Goal: Task Accomplishment & Management: Complete application form

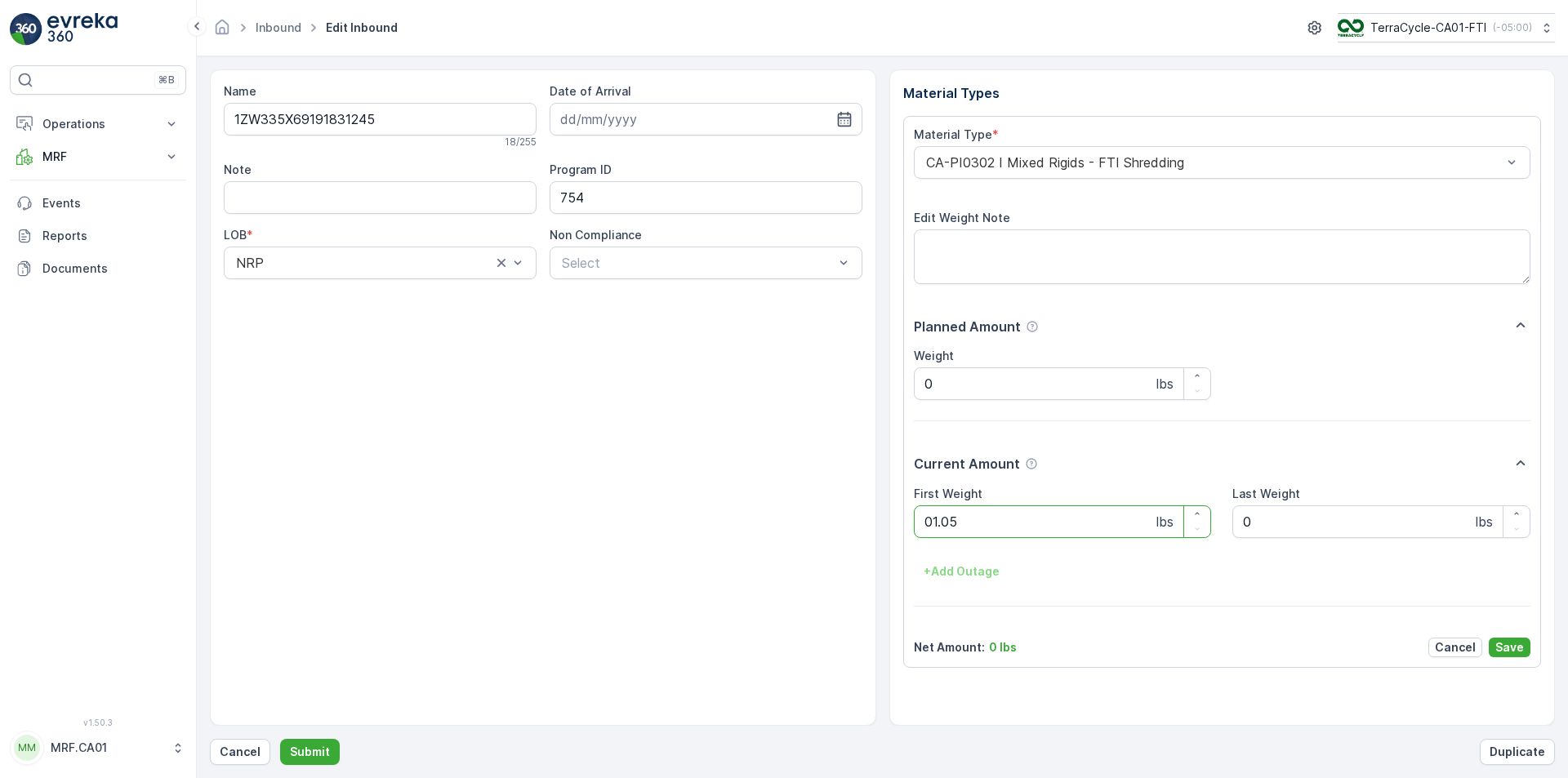
click at [280, 739] on button "Submit" at bounding box center [310, 752] width 59 height 26
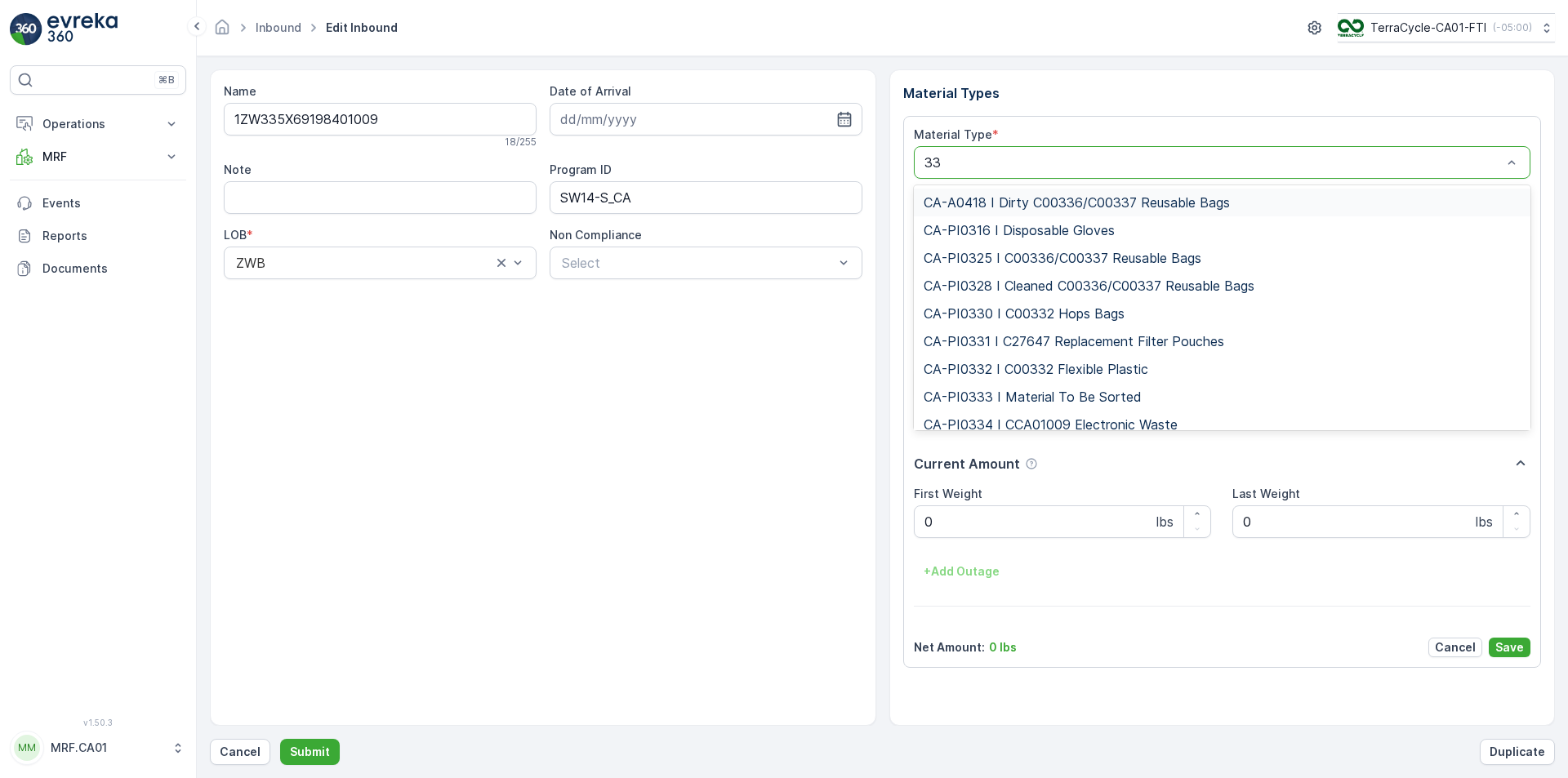
type input "333"
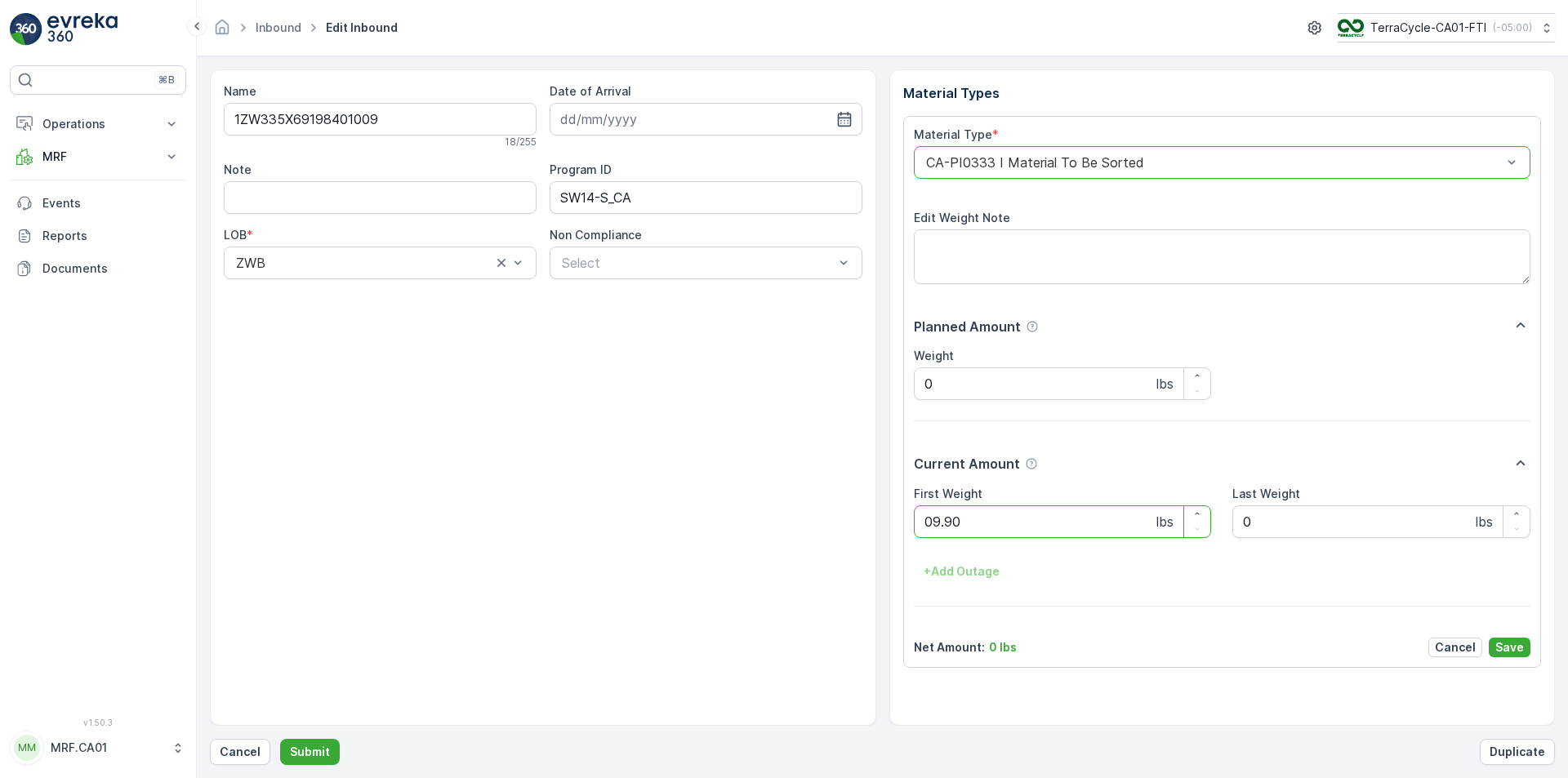
click at [280, 739] on button "Submit" at bounding box center [310, 752] width 59 height 26
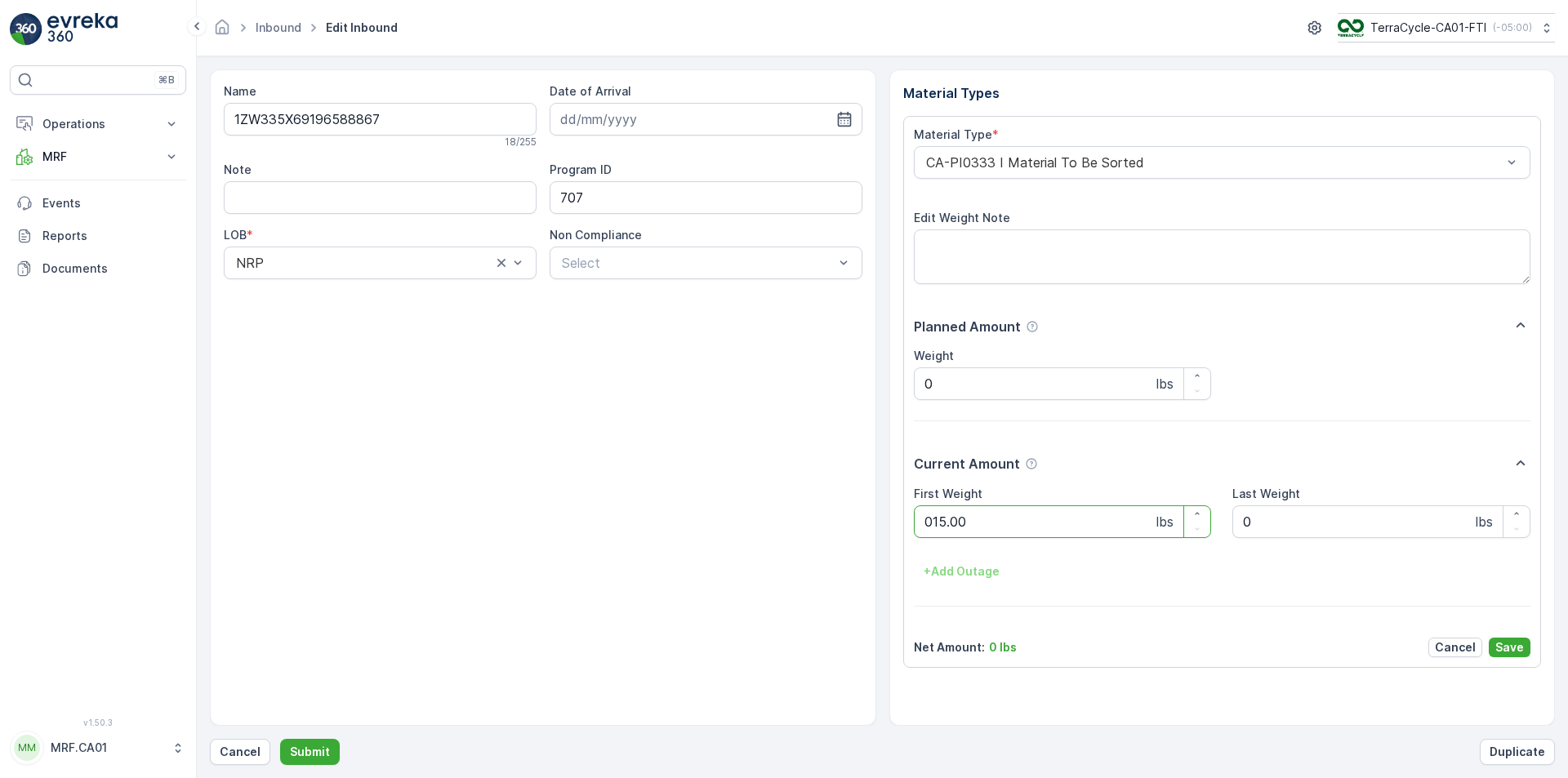
click at [280, 739] on button "Submit" at bounding box center [310, 752] width 59 height 26
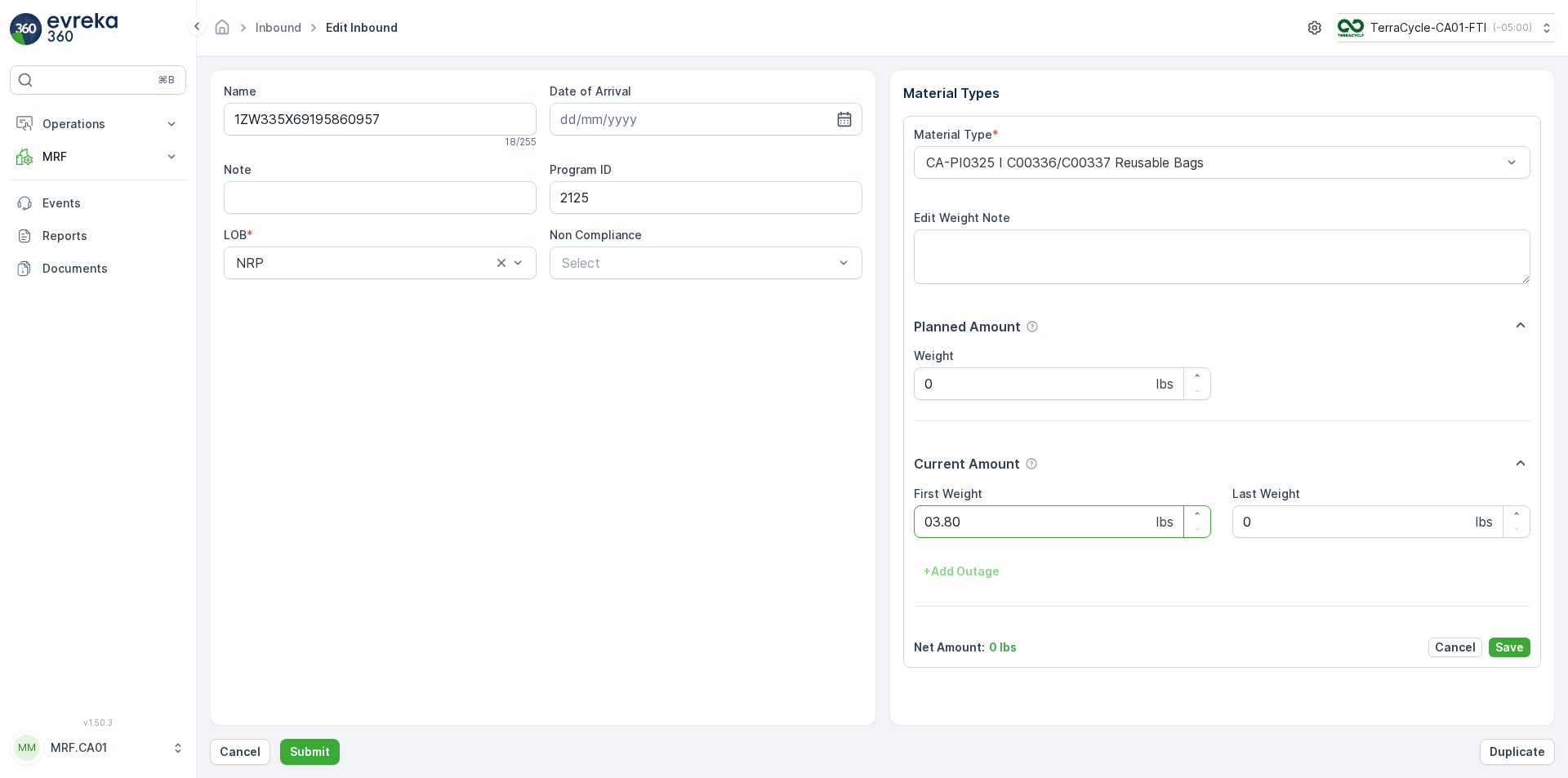
click at [280, 739] on button "Submit" at bounding box center [310, 752] width 59 height 26
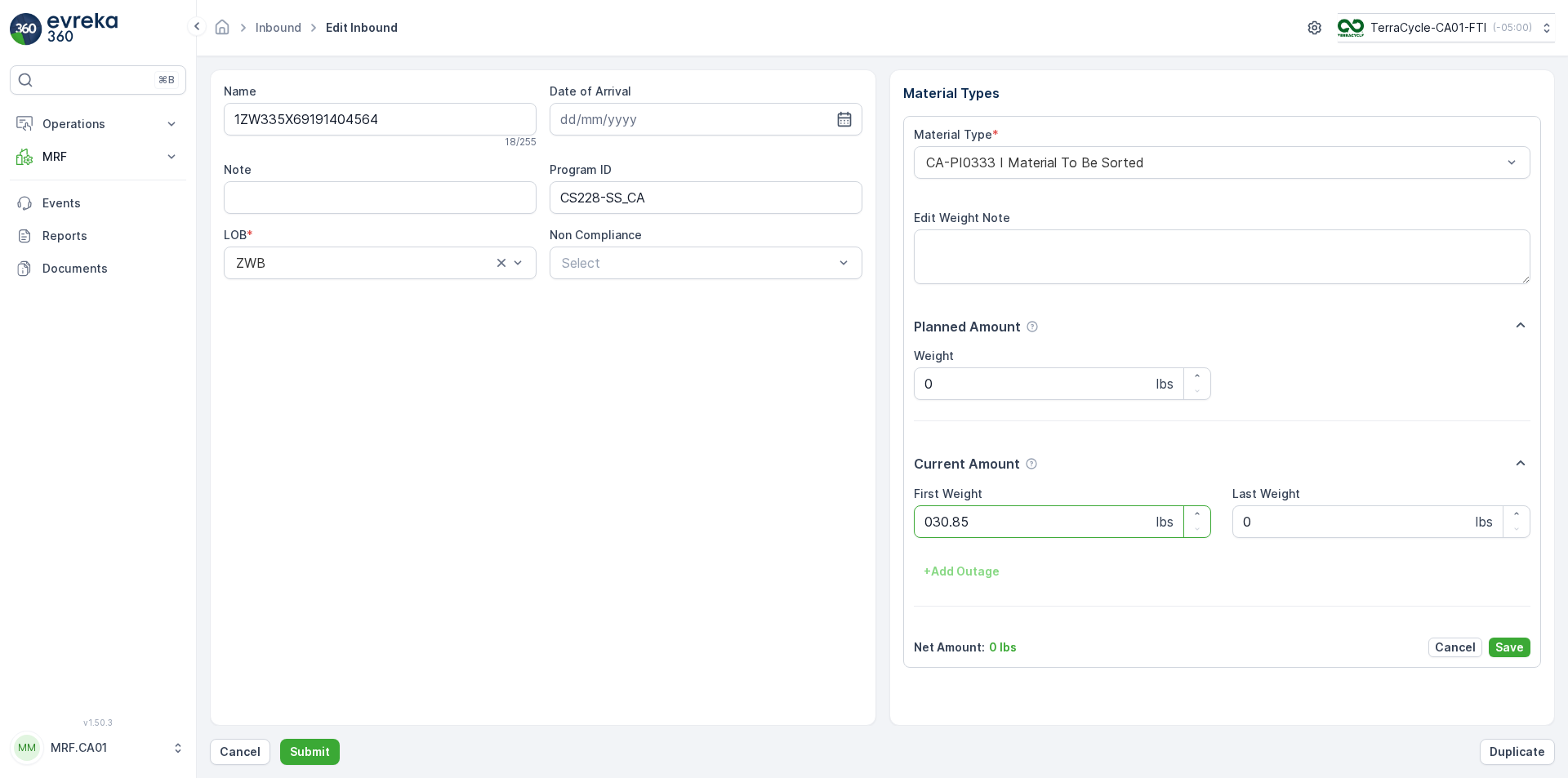
click at [280, 739] on button "Submit" at bounding box center [310, 752] width 59 height 26
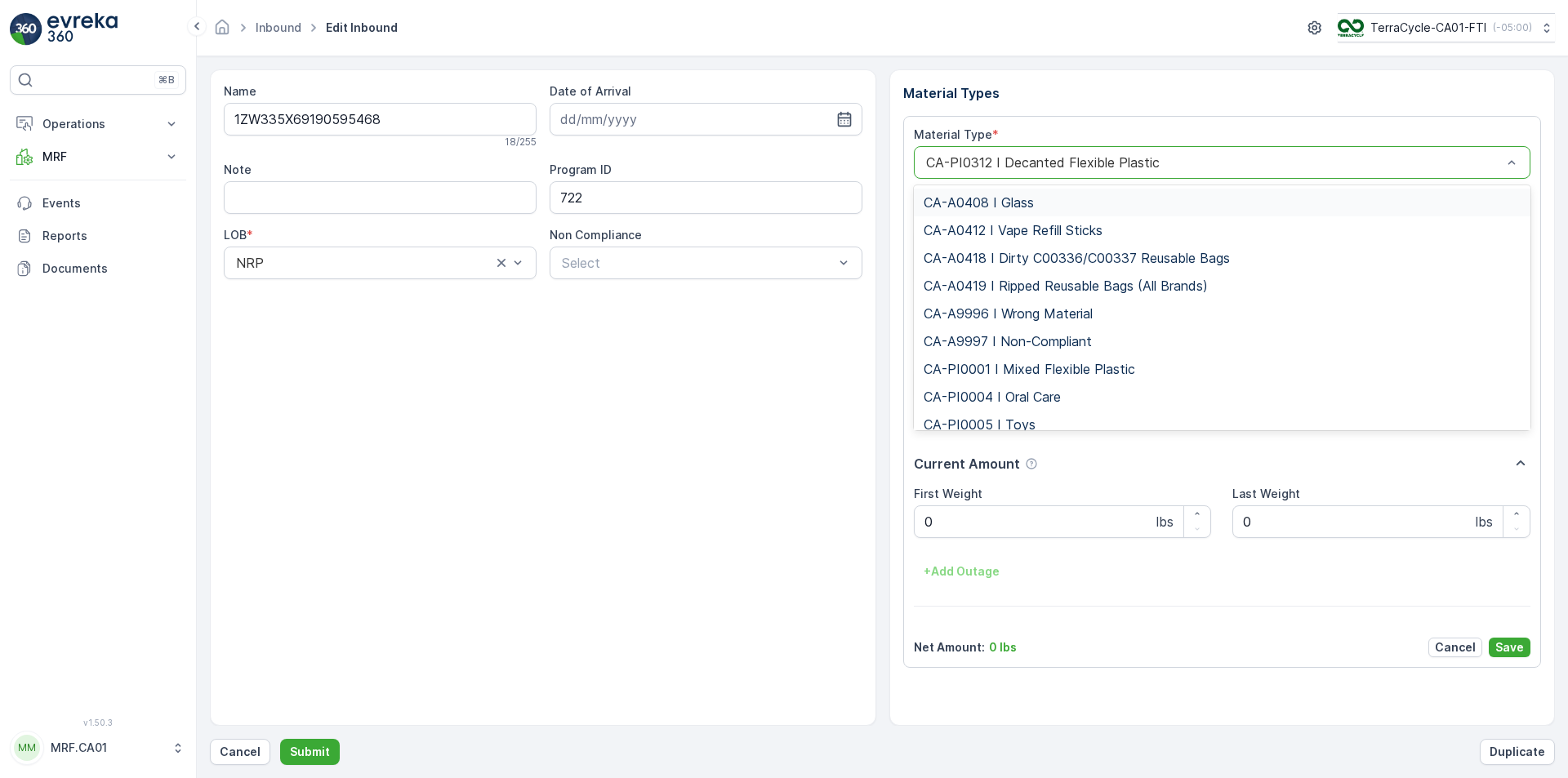
click at [1097, 147] on div "CA-PI0312 I Decanted Flexible Plastic" at bounding box center [1223, 162] width 617 height 32
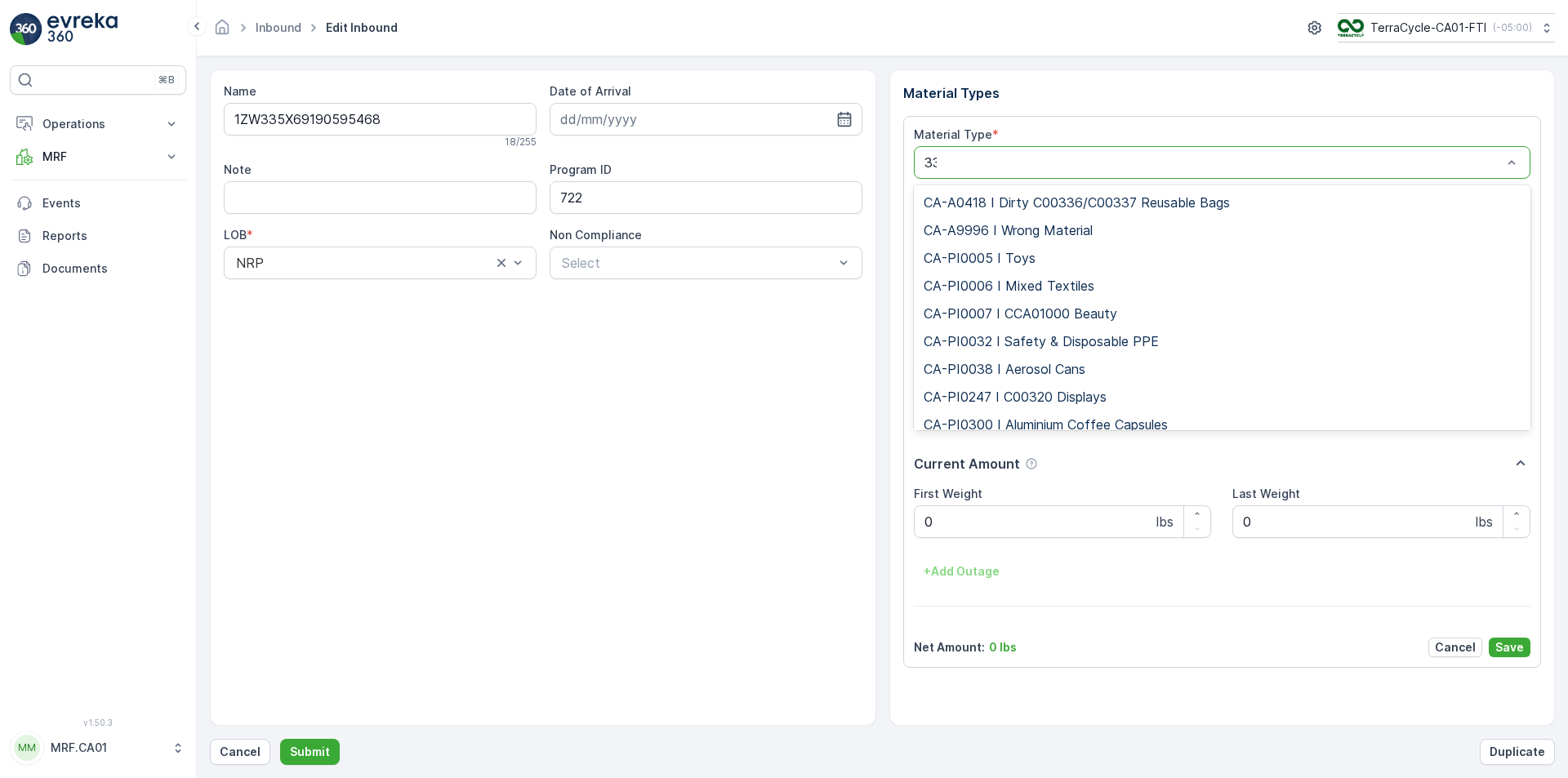
type input "333"
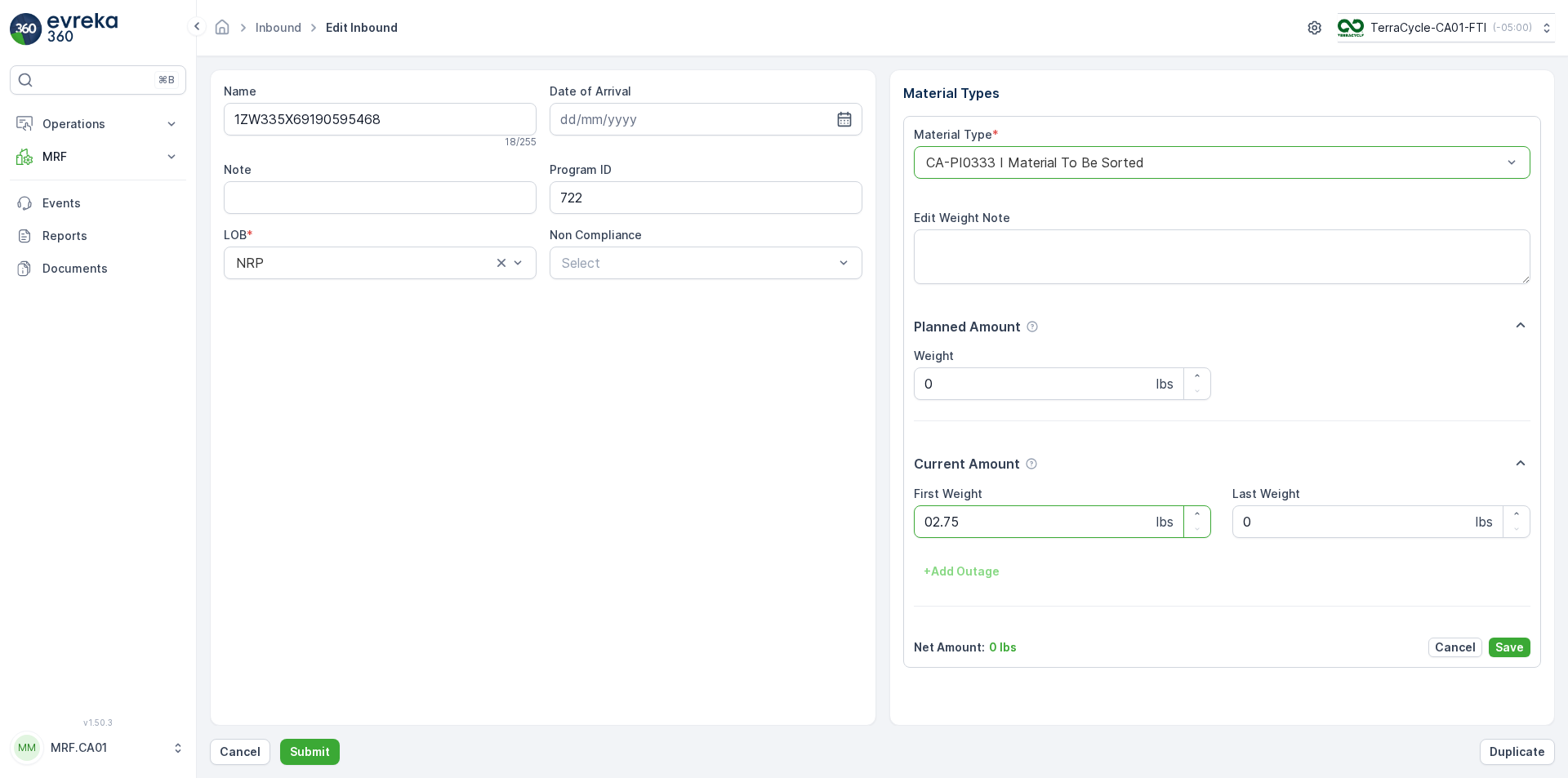
click at [280, 739] on button "Submit" at bounding box center [310, 752] width 59 height 26
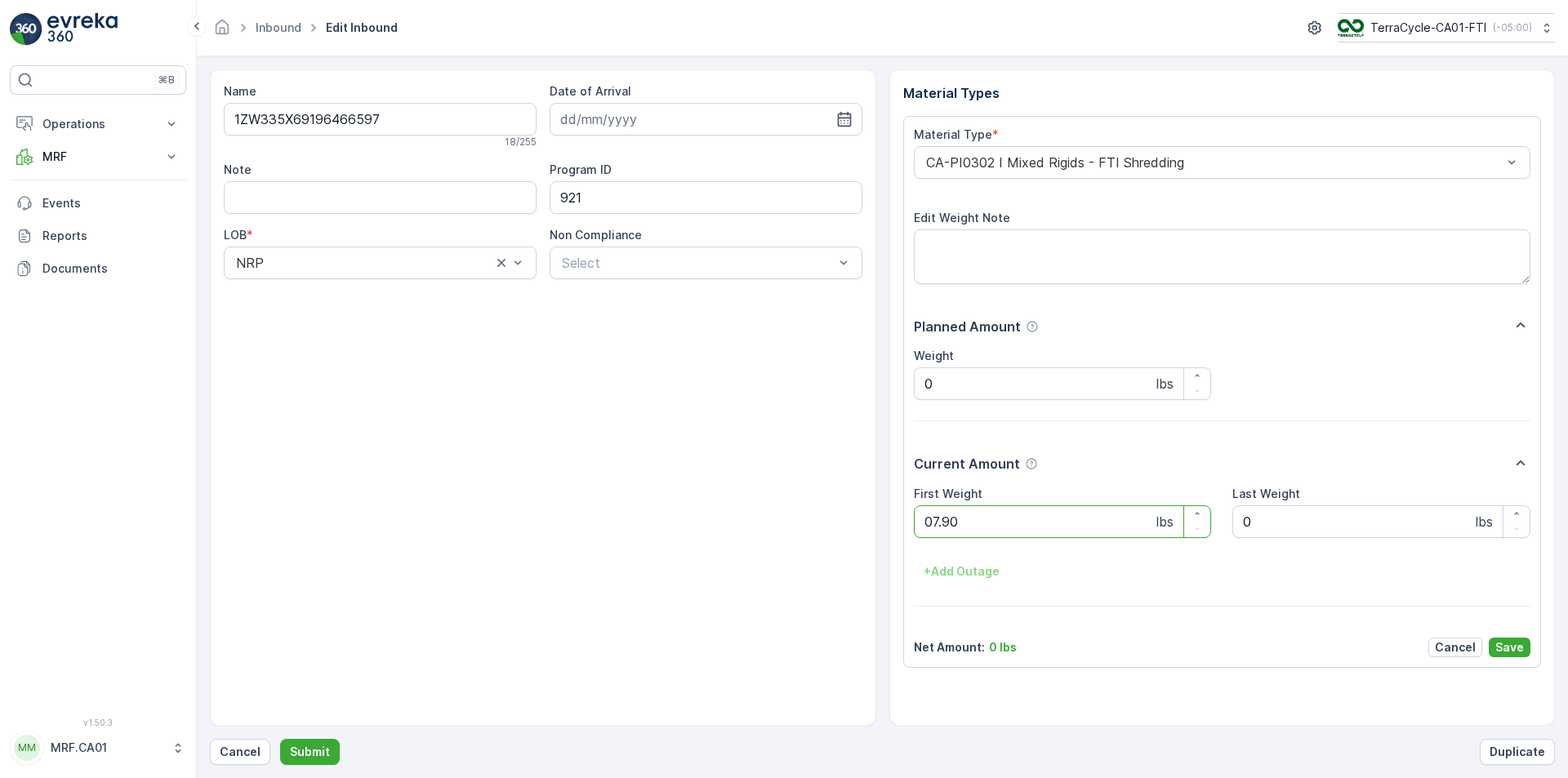
click at [280, 739] on button "Submit" at bounding box center [310, 752] width 59 height 26
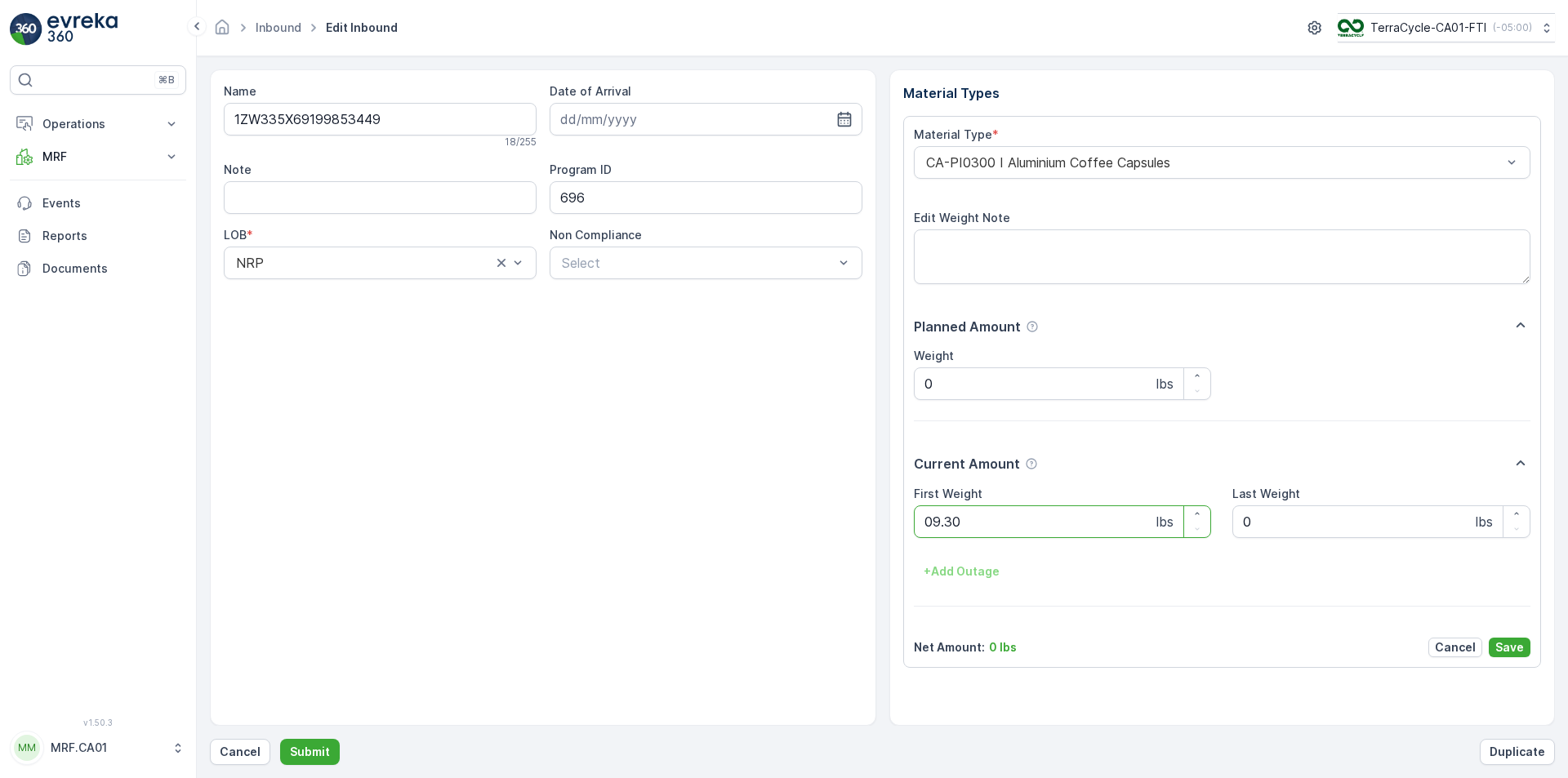
click at [280, 739] on button "Submit" at bounding box center [310, 752] width 59 height 26
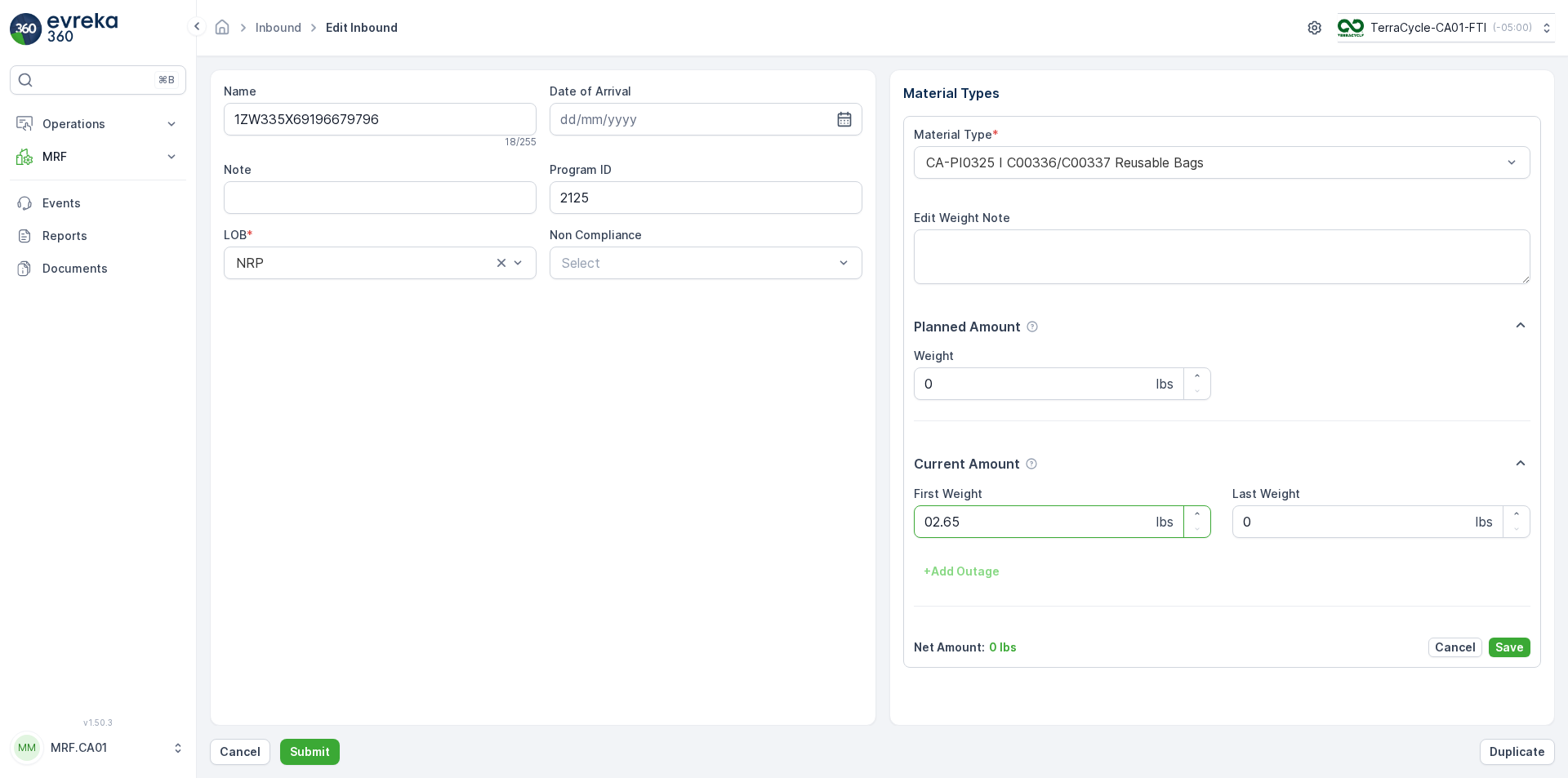
click at [280, 739] on button "Submit" at bounding box center [310, 752] width 59 height 26
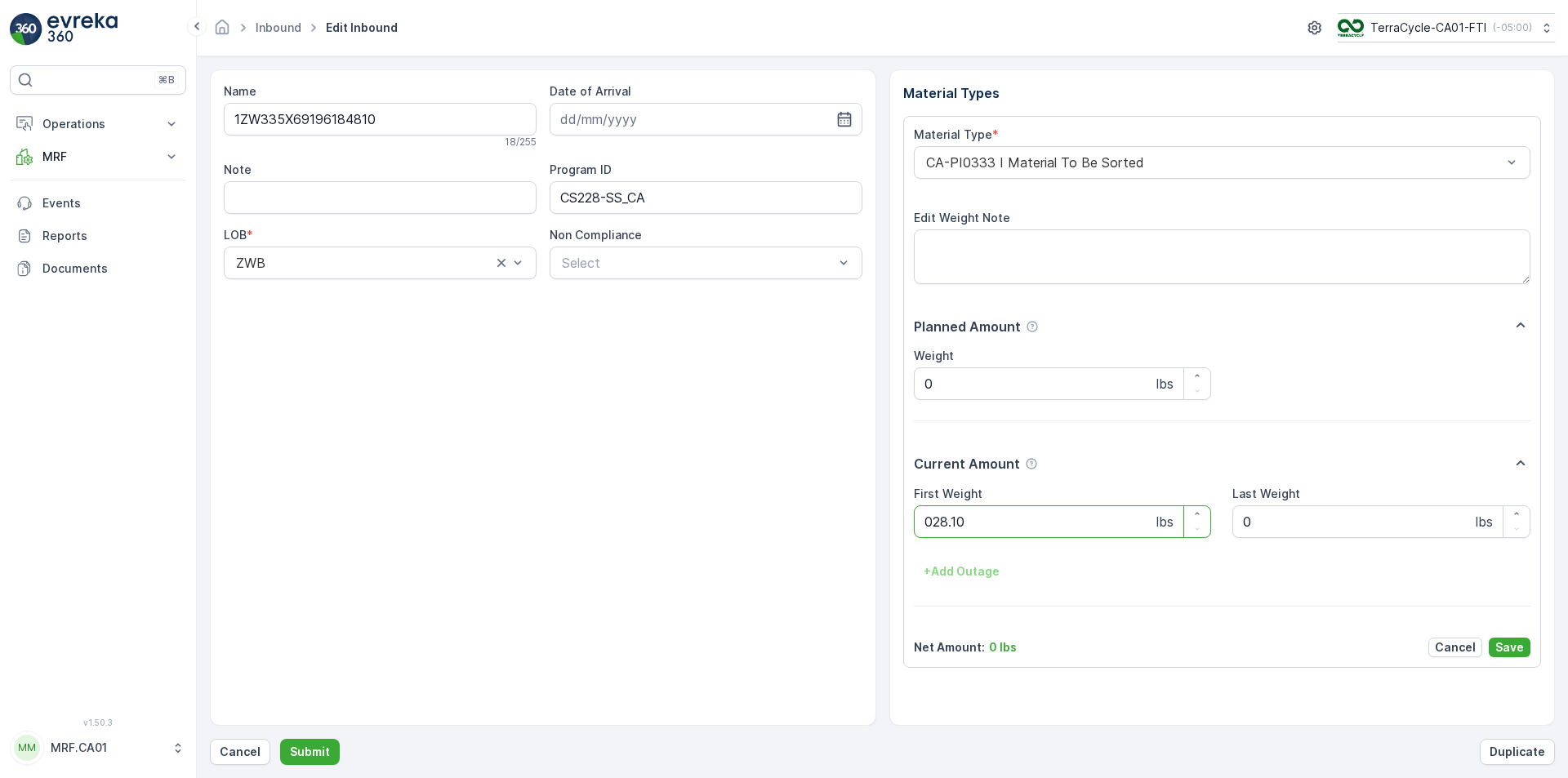
click at [280, 739] on button "Submit" at bounding box center [310, 752] width 59 height 26
type Weight "061"
click at [280, 739] on button "Submit" at bounding box center [310, 752] width 59 height 26
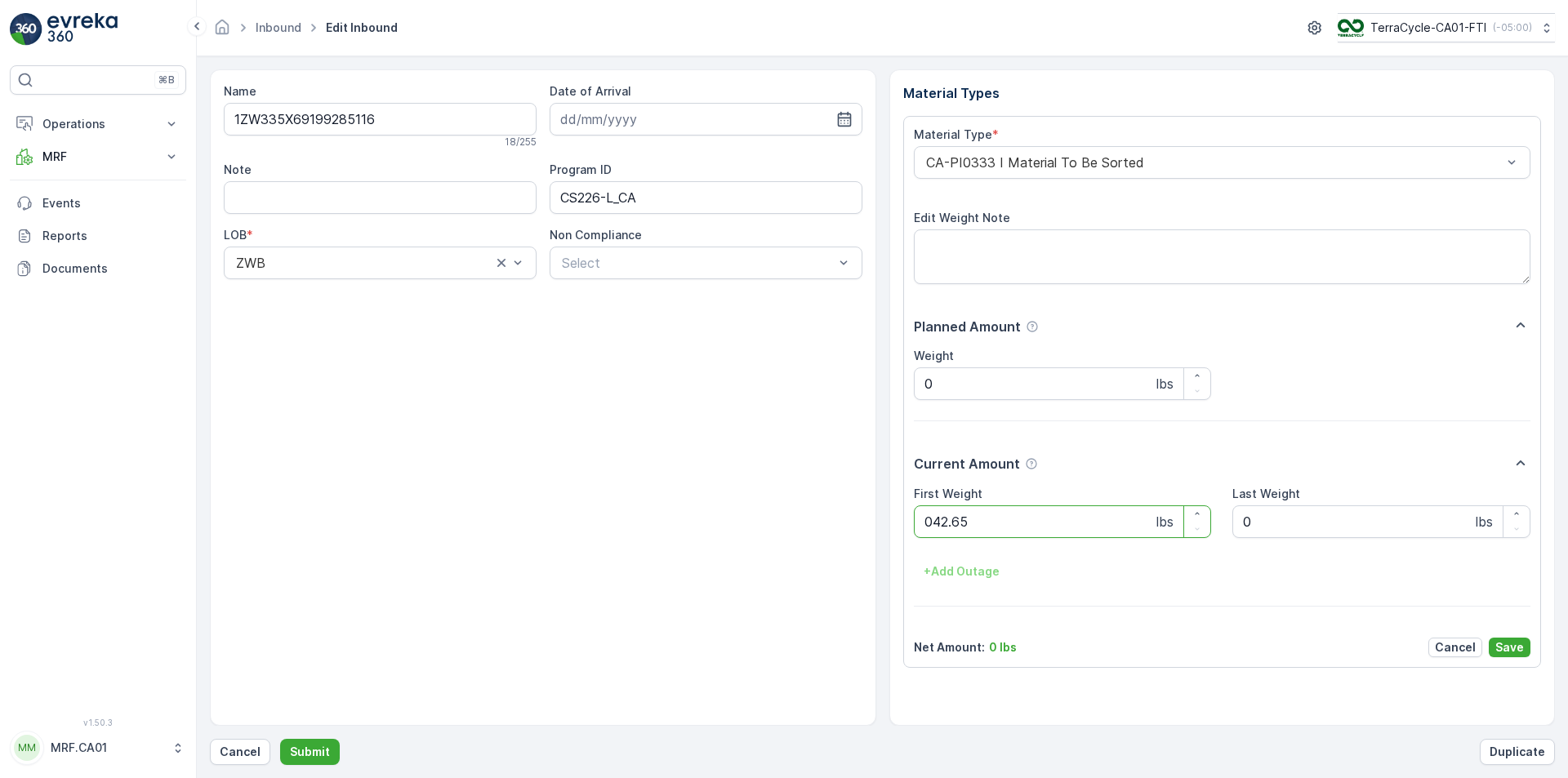
click at [280, 739] on button "Submit" at bounding box center [310, 752] width 59 height 26
type Weight "032"
click at [280, 739] on button "Submit" at bounding box center [310, 752] width 59 height 26
type Weight "045"
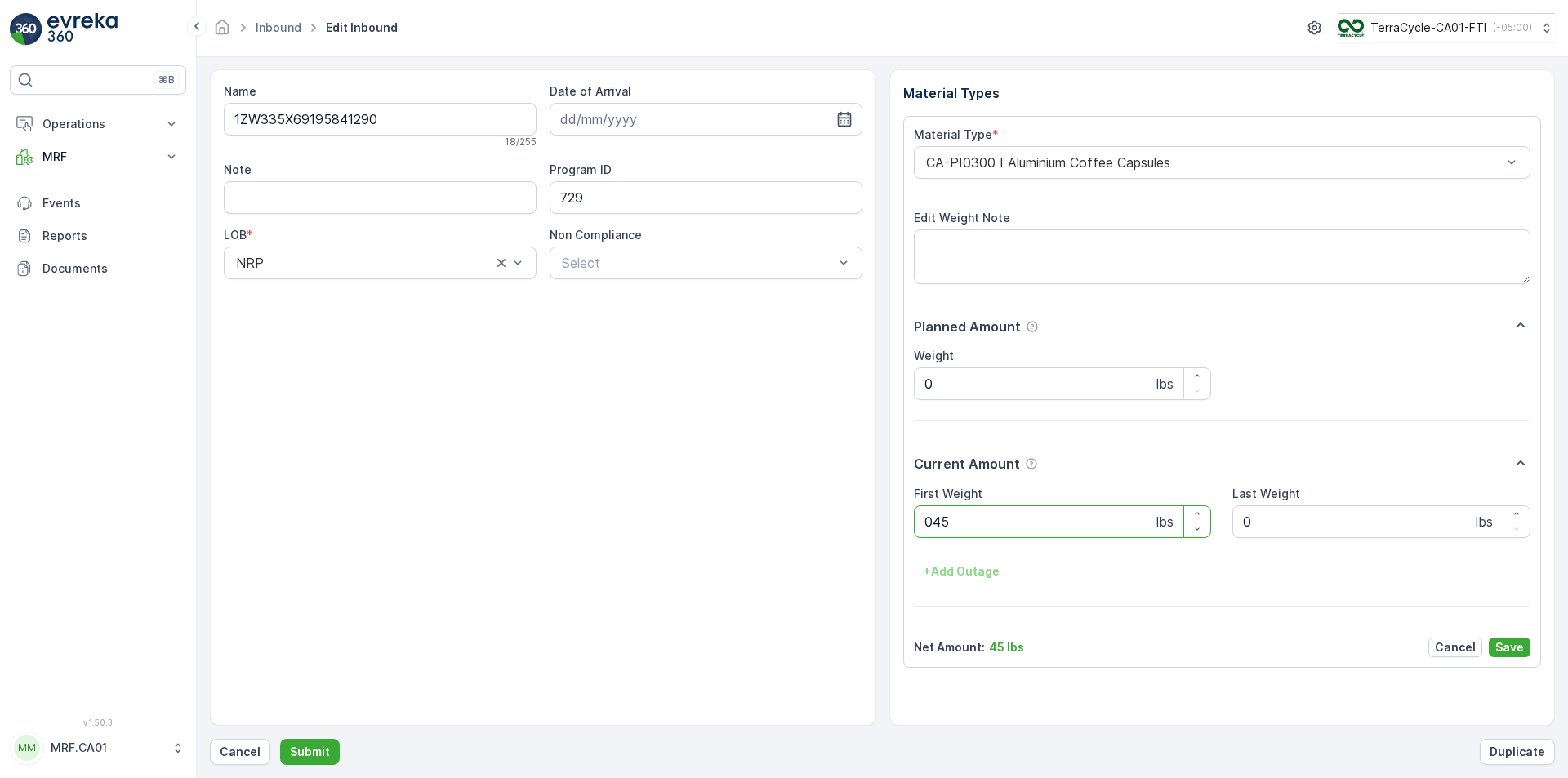
click at [280, 739] on button "Submit" at bounding box center [310, 752] width 59 height 26
type Weight "026"
click at [280, 739] on button "Submit" at bounding box center [310, 752] width 59 height 26
type Weight "039"
click at [280, 739] on button "Submit" at bounding box center [310, 752] width 59 height 26
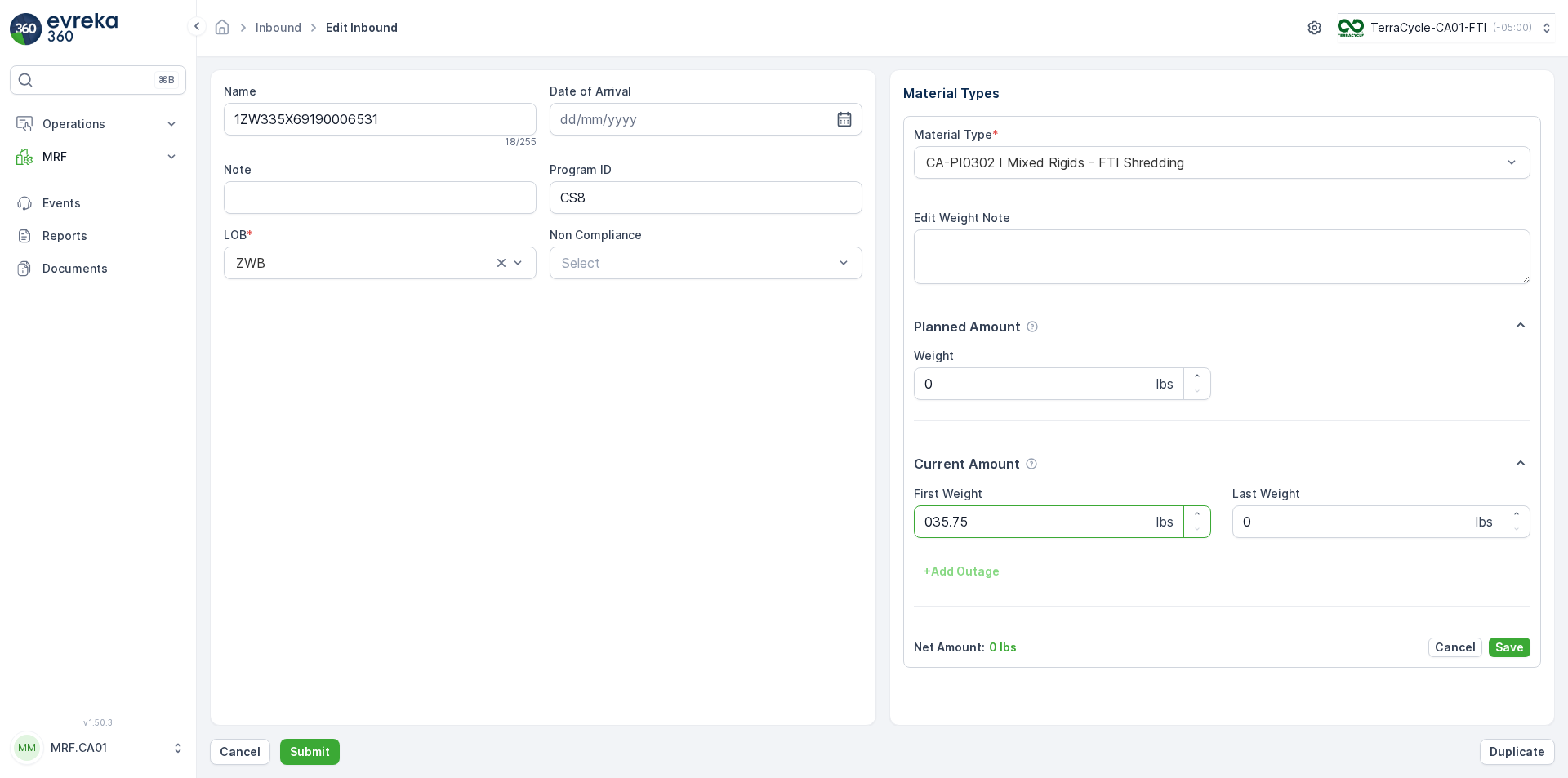
click at [280, 739] on button "Submit" at bounding box center [310, 752] width 59 height 26
type Weight "045"
click at [280, 739] on button "Submit" at bounding box center [310, 752] width 59 height 26
type Weight "024"
click at [280, 739] on button "Submit" at bounding box center [310, 752] width 59 height 26
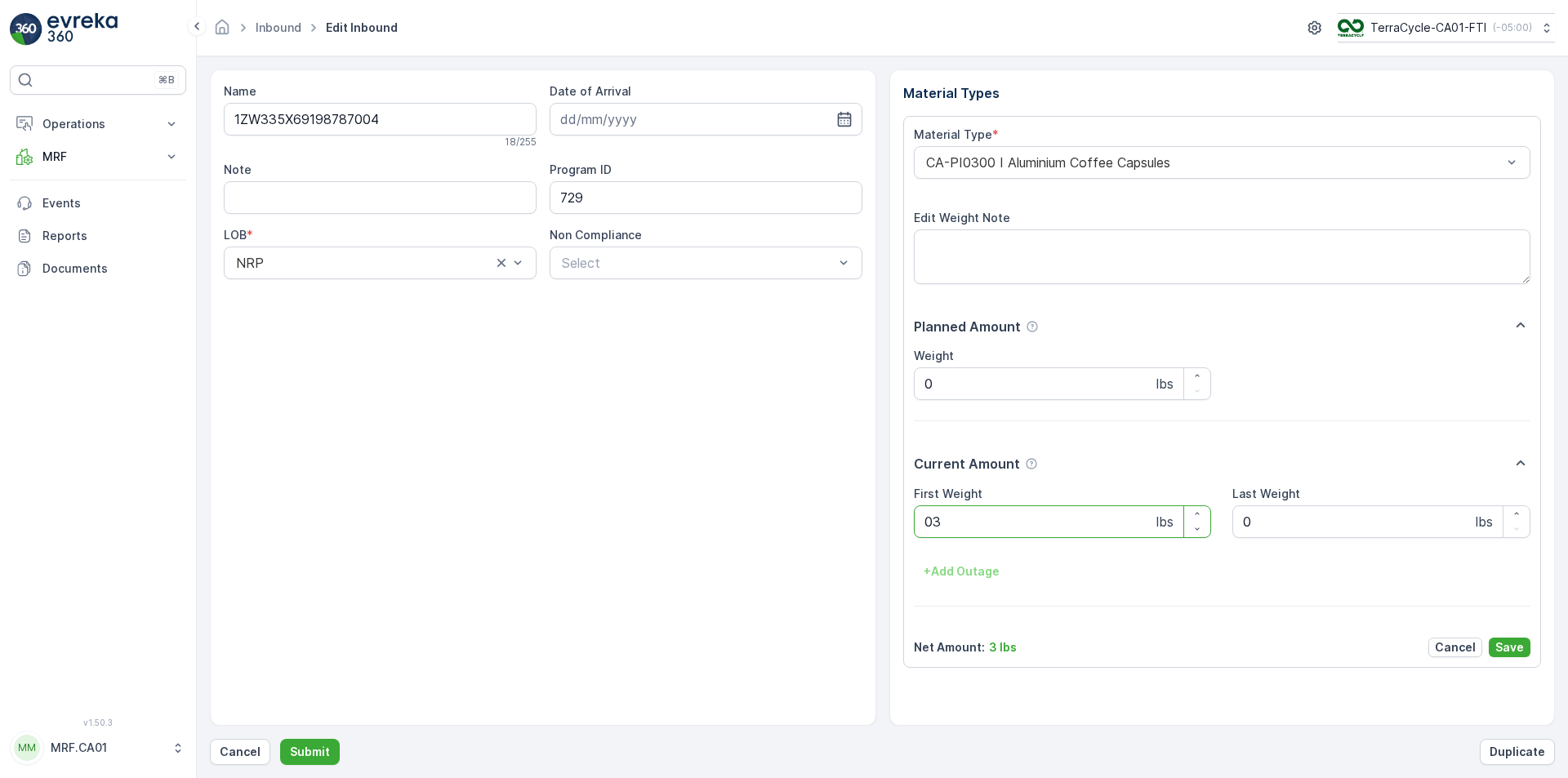
type Weight "033"
click at [280, 739] on button "Submit" at bounding box center [310, 752] width 59 height 26
type Weight "041"
click at [280, 739] on button "Submit" at bounding box center [310, 752] width 59 height 26
type Weight "045"
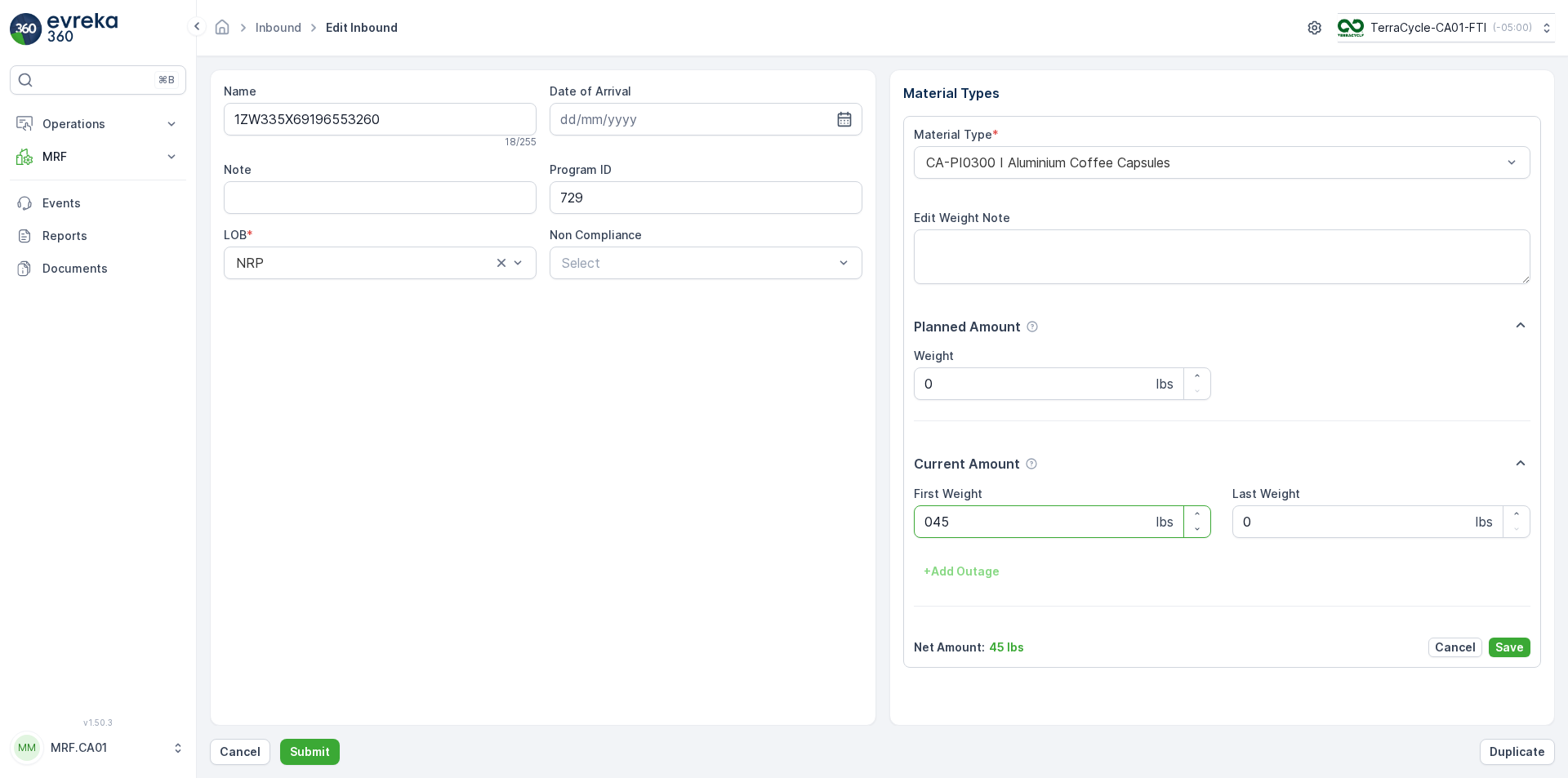
click at [280, 739] on button "Submit" at bounding box center [310, 752] width 59 height 26
type Weight "039"
click at [280, 739] on button "Submit" at bounding box center [310, 752] width 59 height 26
type Weight "033"
click at [280, 739] on button "Submit" at bounding box center [310, 752] width 59 height 26
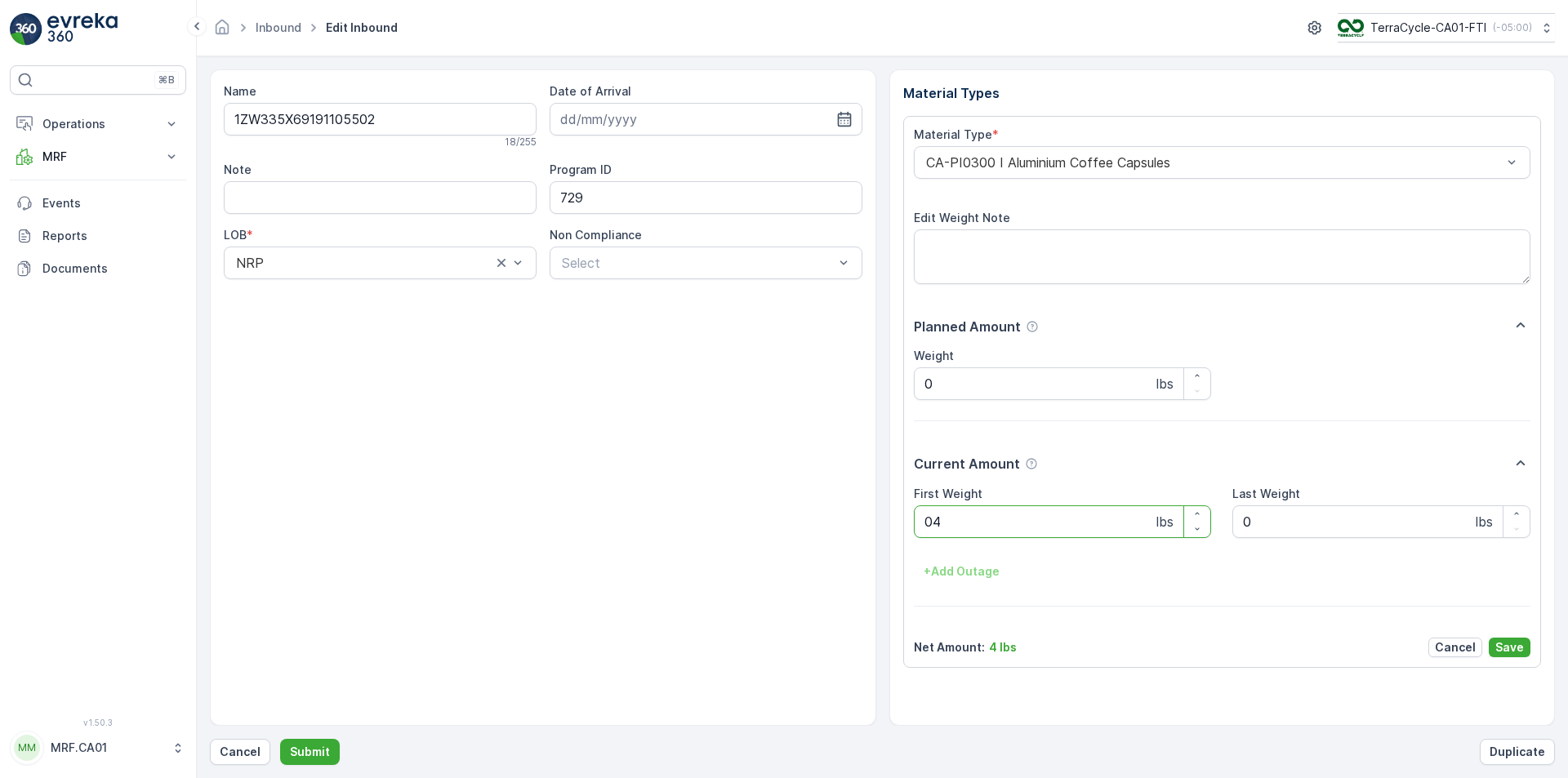
type Weight "044"
click at [280, 739] on button "Submit" at bounding box center [310, 752] width 59 height 26
type Weight "041"
click at [280, 739] on button "Submit" at bounding box center [310, 752] width 59 height 26
type Weight "039"
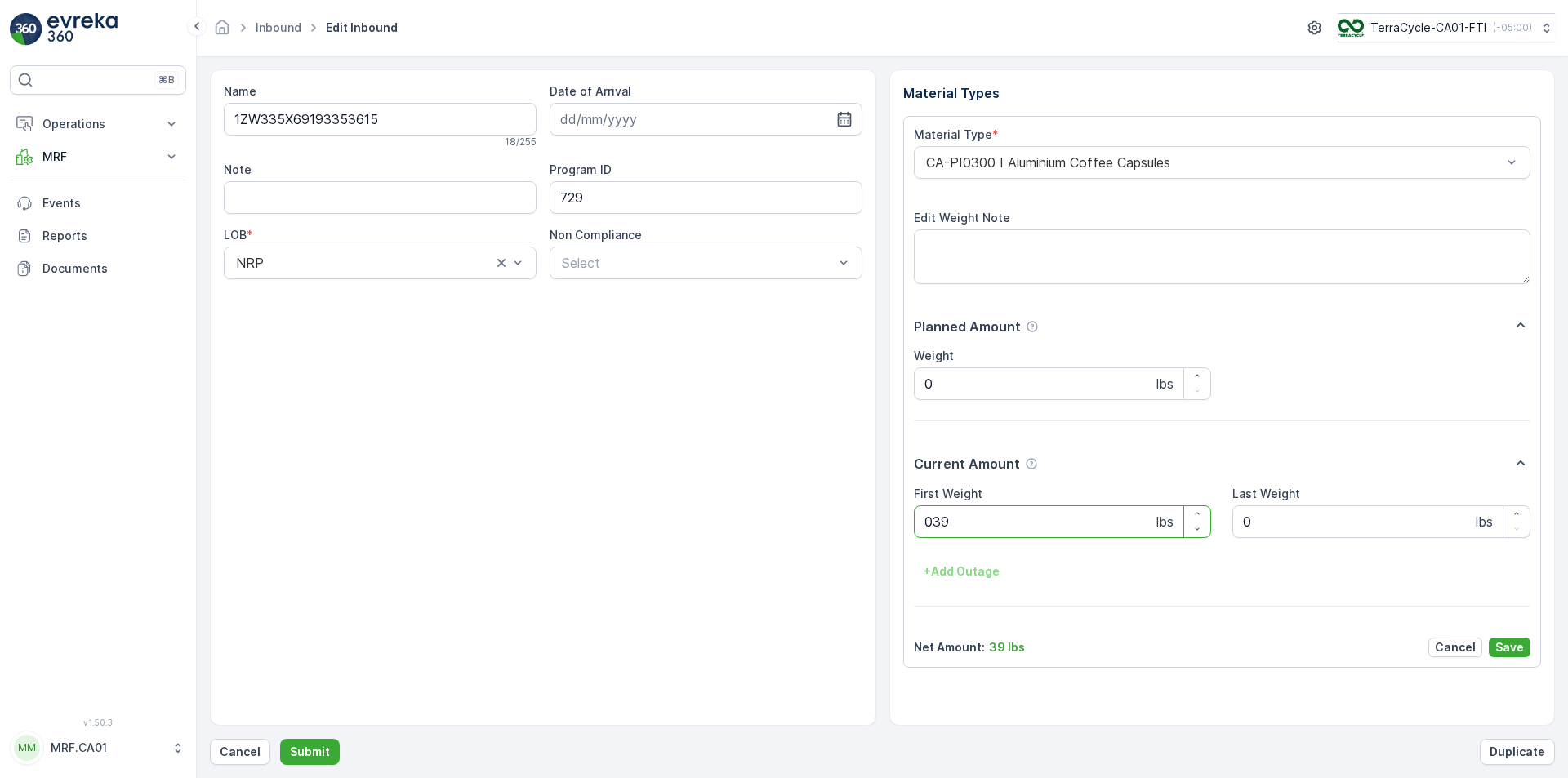
click at [280, 739] on button "Submit" at bounding box center [310, 752] width 59 height 26
type Weight "037"
click at [280, 739] on button "Submit" at bounding box center [310, 752] width 59 height 26
type Weight "038"
click at [280, 739] on button "Submit" at bounding box center [310, 752] width 59 height 26
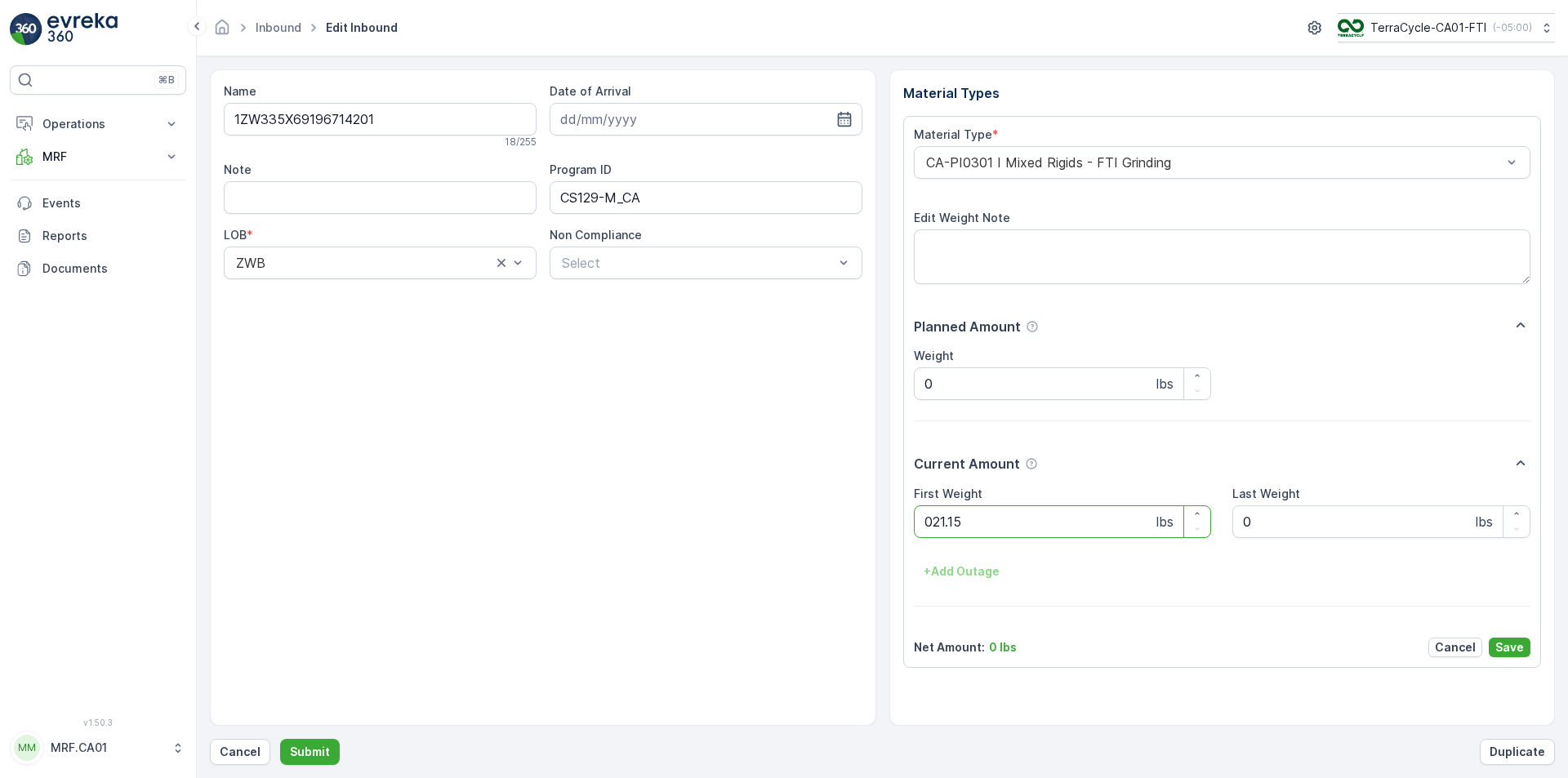
click at [280, 739] on button "Submit" at bounding box center [310, 752] width 59 height 26
type Weight "032"
click at [280, 739] on button "Submit" at bounding box center [310, 752] width 59 height 26
type Weight "040"
click at [280, 739] on button "Submit" at bounding box center [310, 752] width 59 height 26
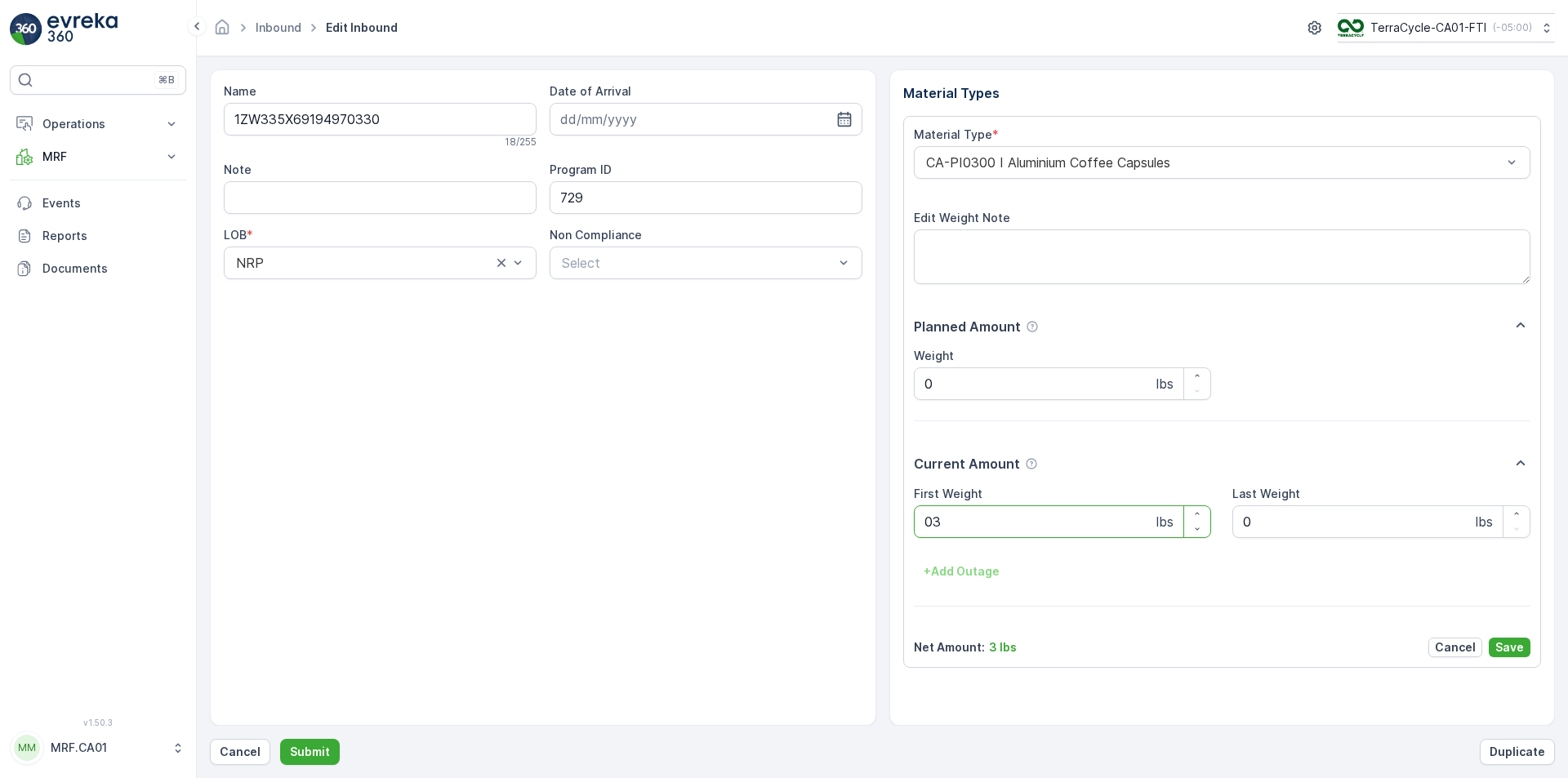
type Weight "034"
click at [280, 739] on button "Submit" at bounding box center [310, 752] width 59 height 26
type Weight "044"
click at [280, 739] on button "Submit" at bounding box center [310, 752] width 59 height 26
type Weight "034"
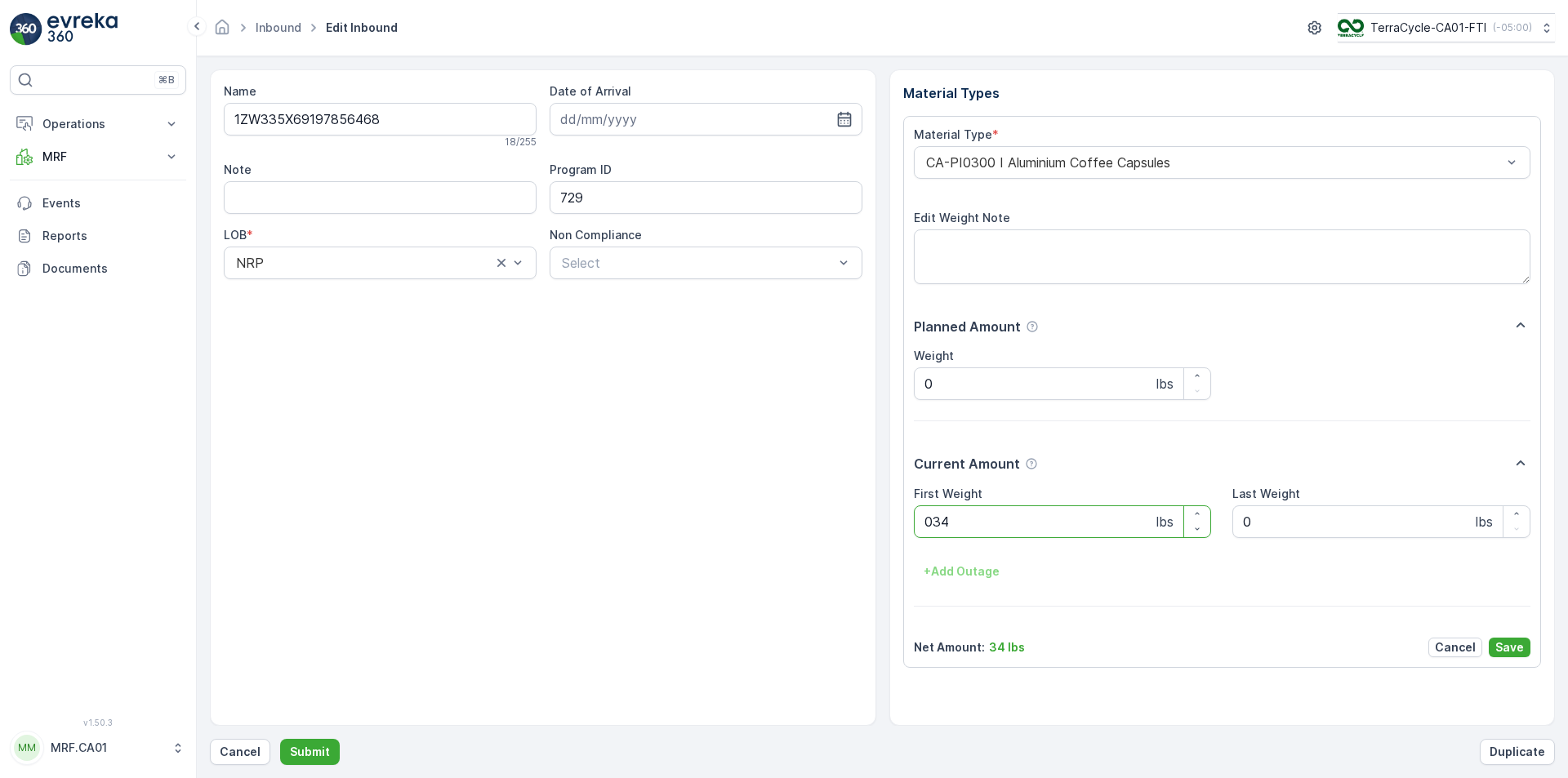
click at [280, 739] on button "Submit" at bounding box center [310, 752] width 59 height 26
type Weight "036"
click at [280, 739] on button "Submit" at bounding box center [310, 752] width 59 height 26
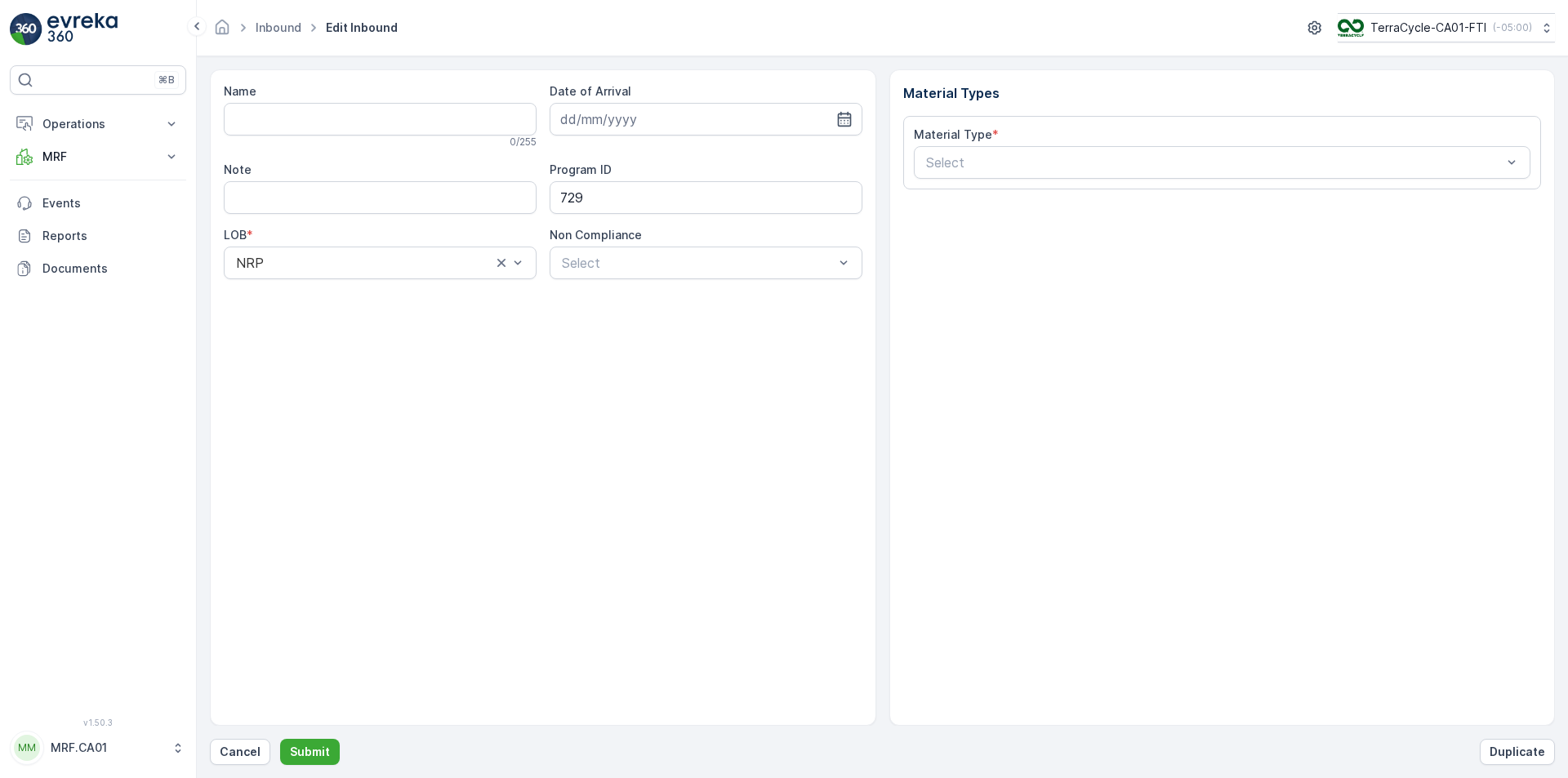
type input "1ZW335X69195256235"
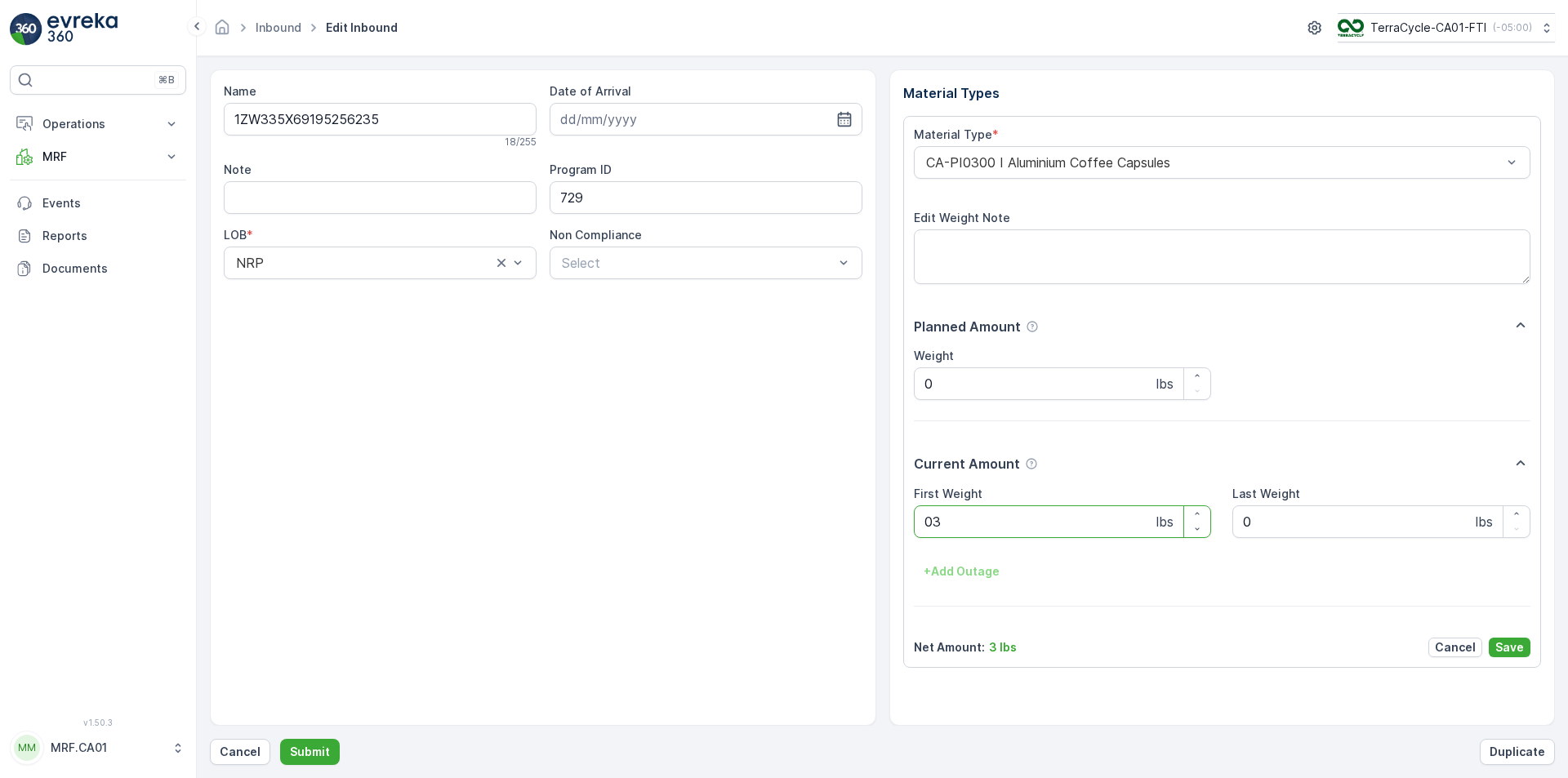
type Weight "031"
click at [280, 739] on button "Submit" at bounding box center [310, 752] width 59 height 26
type Weight "033"
click at [280, 739] on button "Submit" at bounding box center [310, 752] width 59 height 26
type Weight "043"
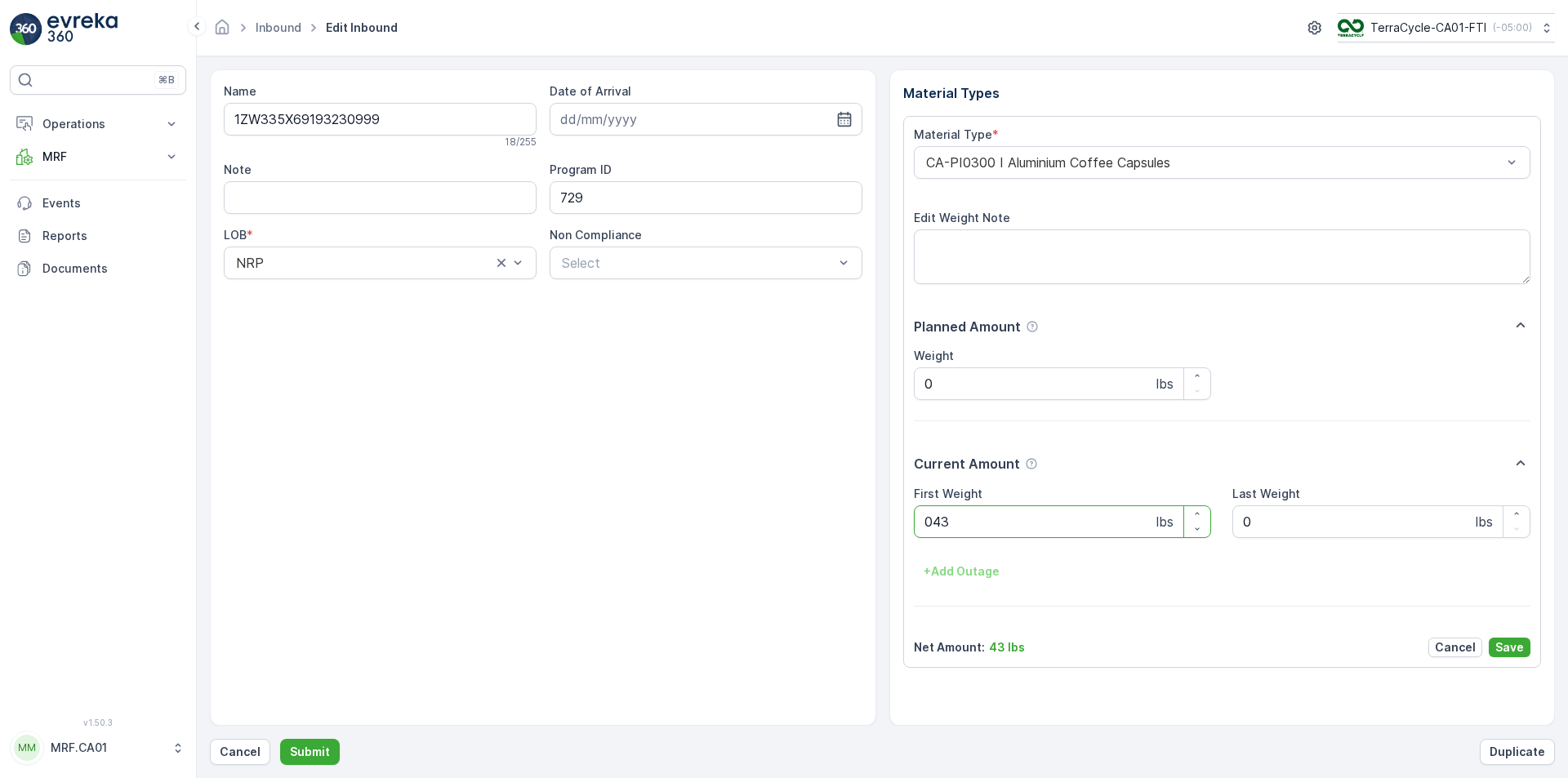
click at [280, 739] on button "Submit" at bounding box center [310, 752] width 59 height 26
type Weight "038"
click at [280, 739] on button "Submit" at bounding box center [310, 752] width 59 height 26
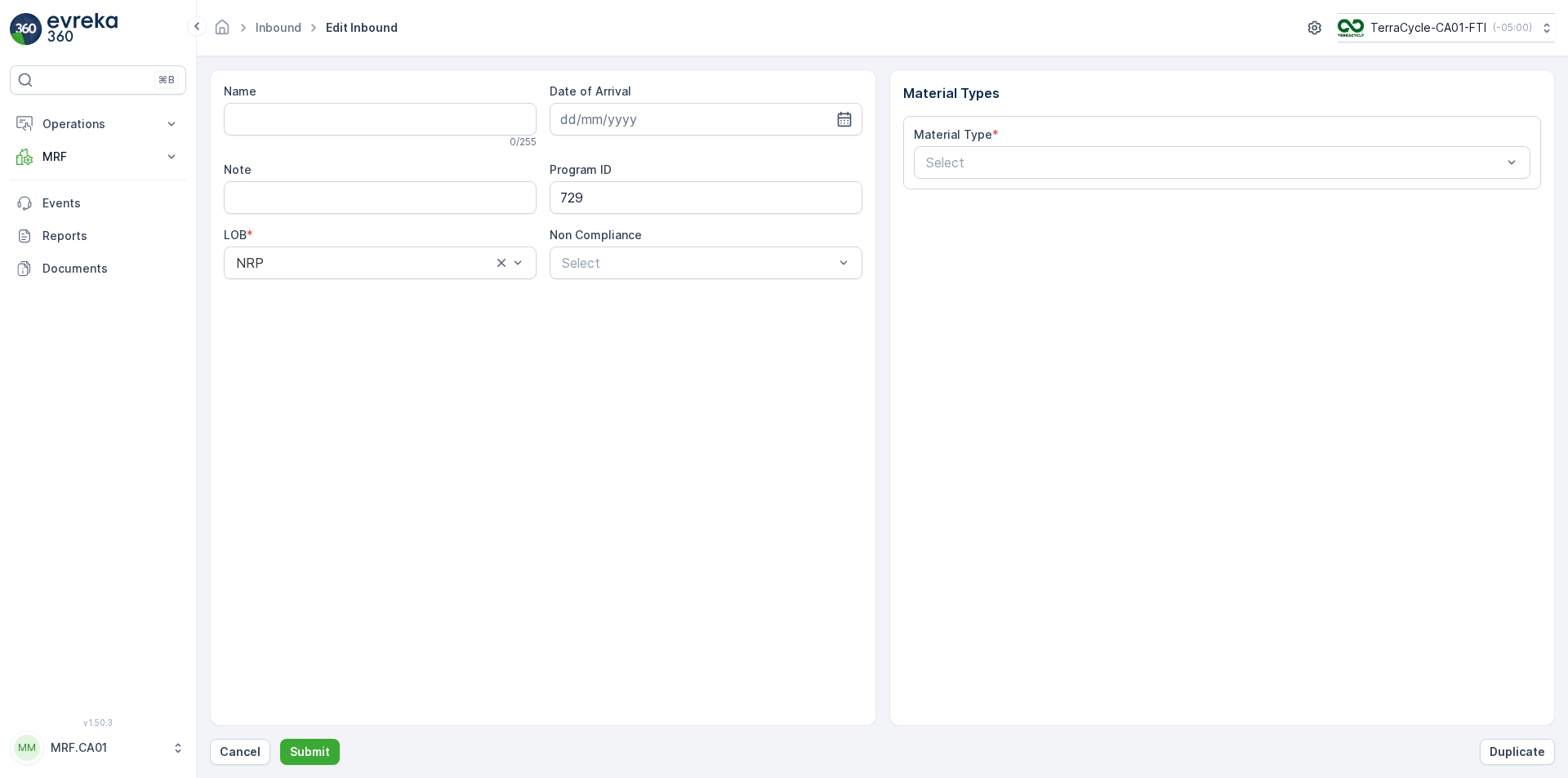
type input "1ZW335X69193023383"
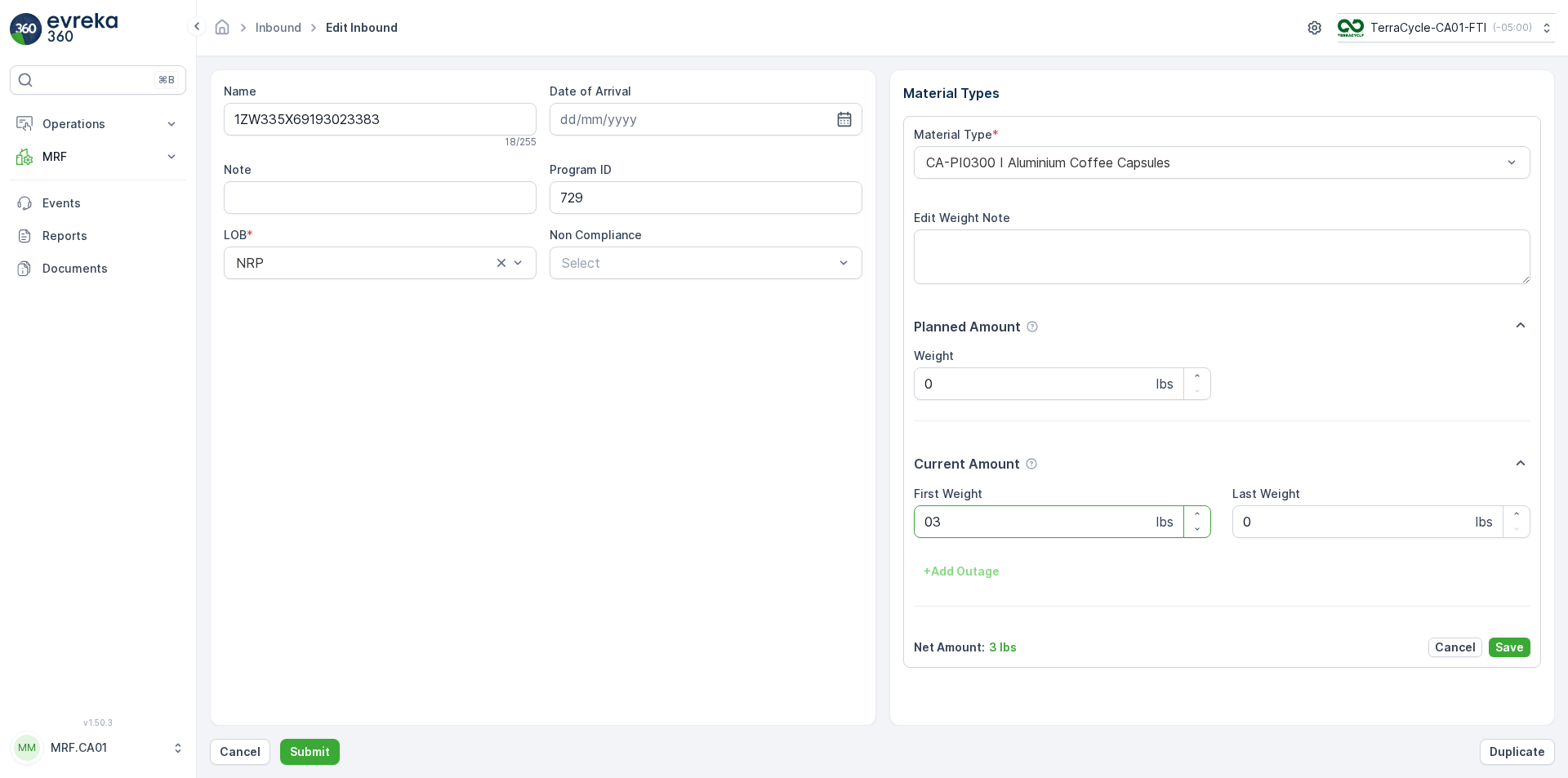
type Weight "034"
click at [280, 739] on button "Submit" at bounding box center [310, 752] width 59 height 26
type Weight "032"
click at [280, 739] on button "Submit" at bounding box center [310, 752] width 59 height 26
type Weight "044"
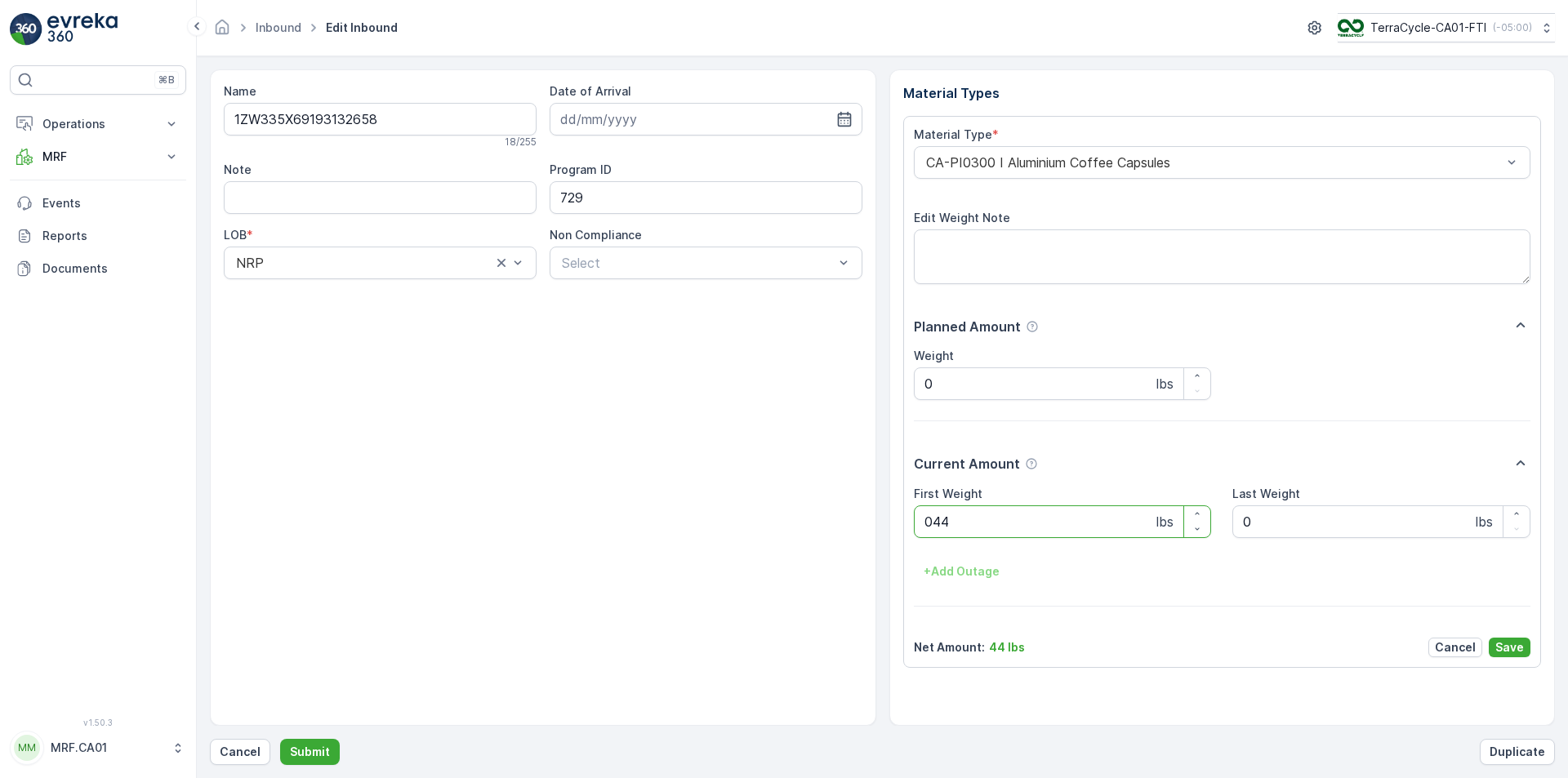
click at [280, 739] on button "Submit" at bounding box center [310, 752] width 59 height 26
type Weight "041"
click at [280, 739] on button "Submit" at bounding box center [310, 752] width 59 height 26
type Weight "034"
click at [280, 739] on button "Submit" at bounding box center [310, 752] width 59 height 26
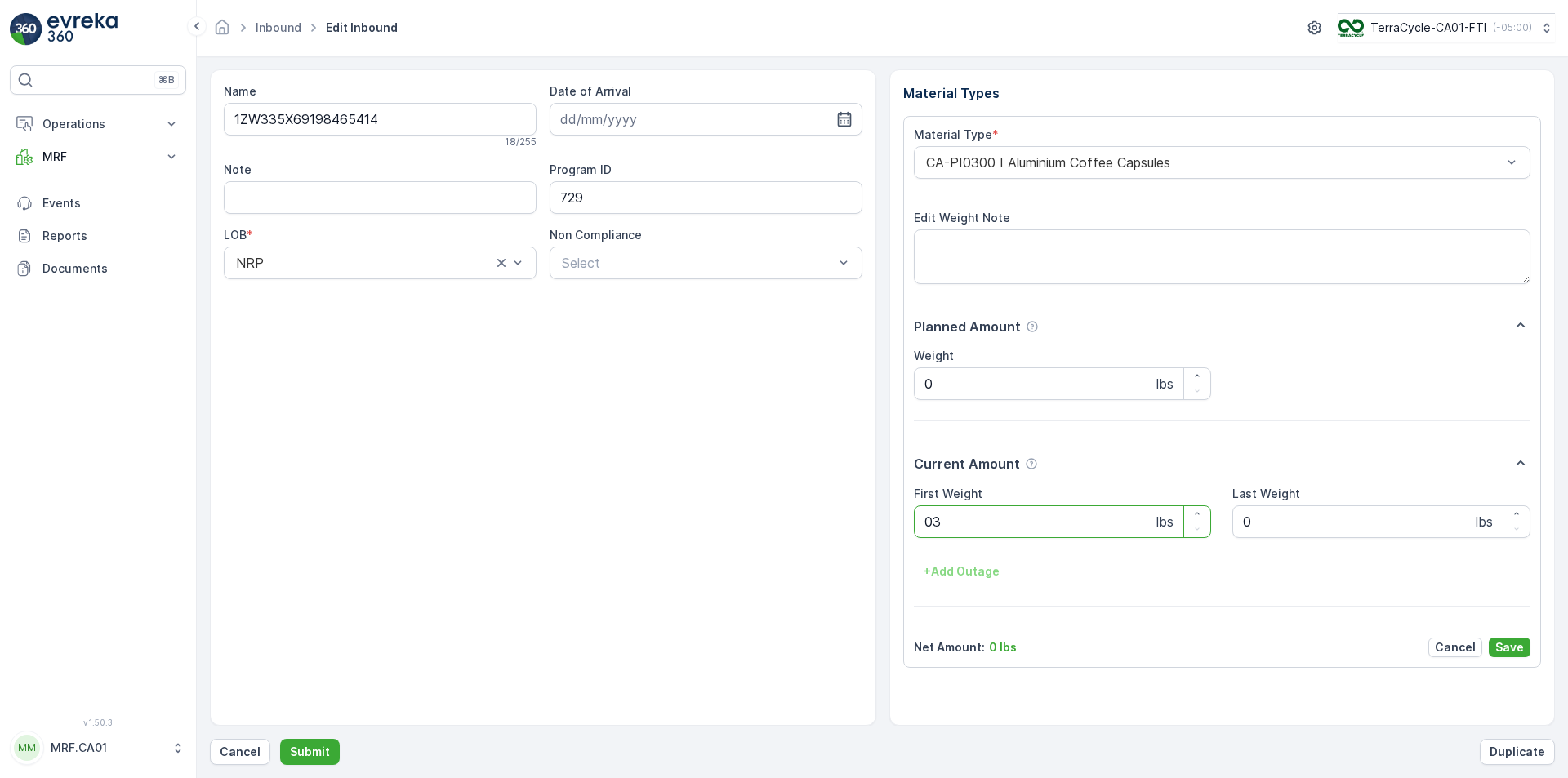
type Weight "033"
click at [280, 739] on button "Submit" at bounding box center [310, 752] width 59 height 26
type Weight "037"
click at [280, 739] on button "Submit" at bounding box center [310, 752] width 59 height 26
type Weight "051"
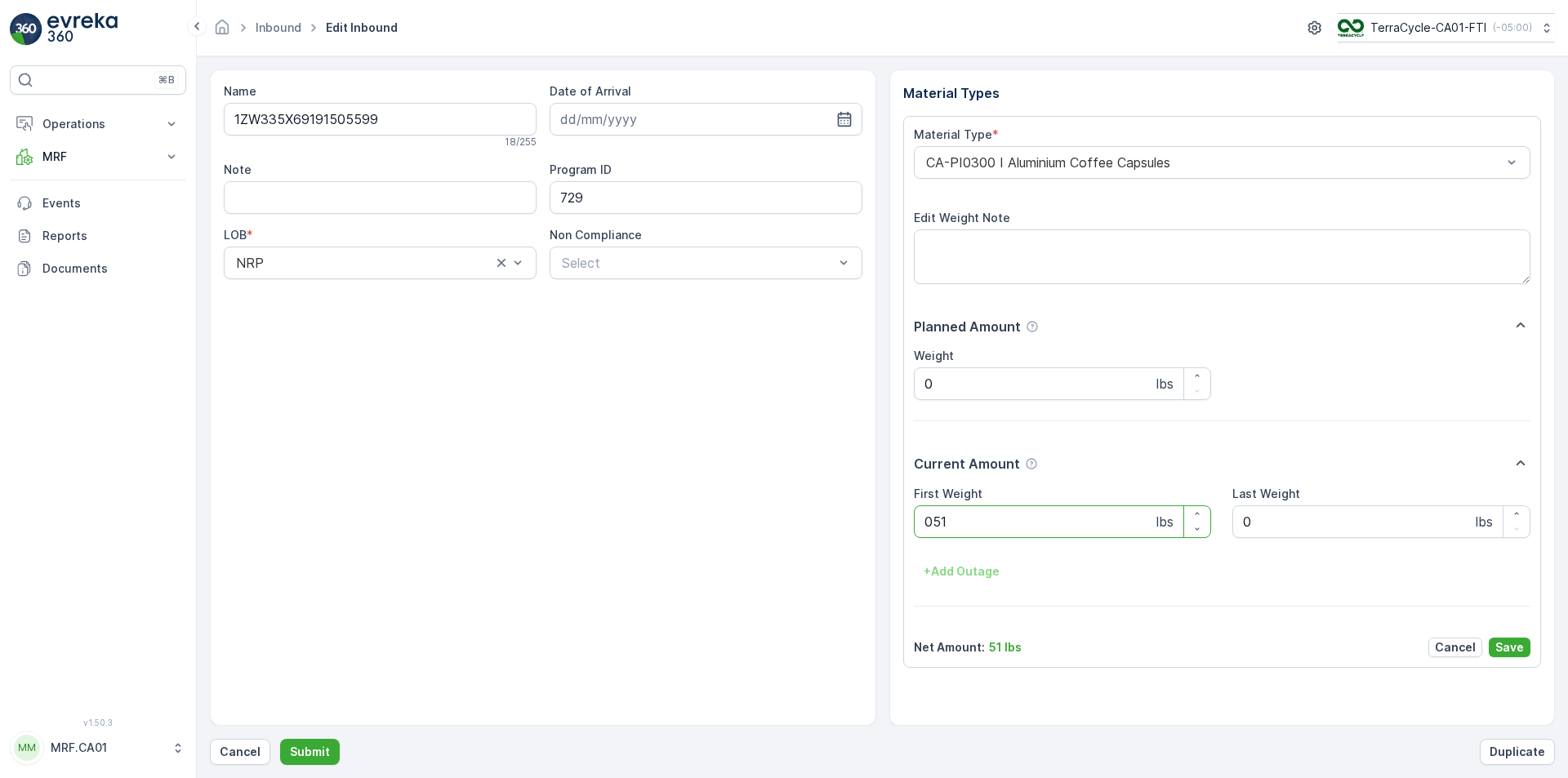
click at [280, 739] on button "Submit" at bounding box center [310, 752] width 59 height 26
type Weight "036"
click at [280, 739] on button "Submit" at bounding box center [310, 752] width 59 height 26
type Weight "027"
click at [280, 739] on button "Submit" at bounding box center [310, 752] width 59 height 26
